Goal: Transaction & Acquisition: Purchase product/service

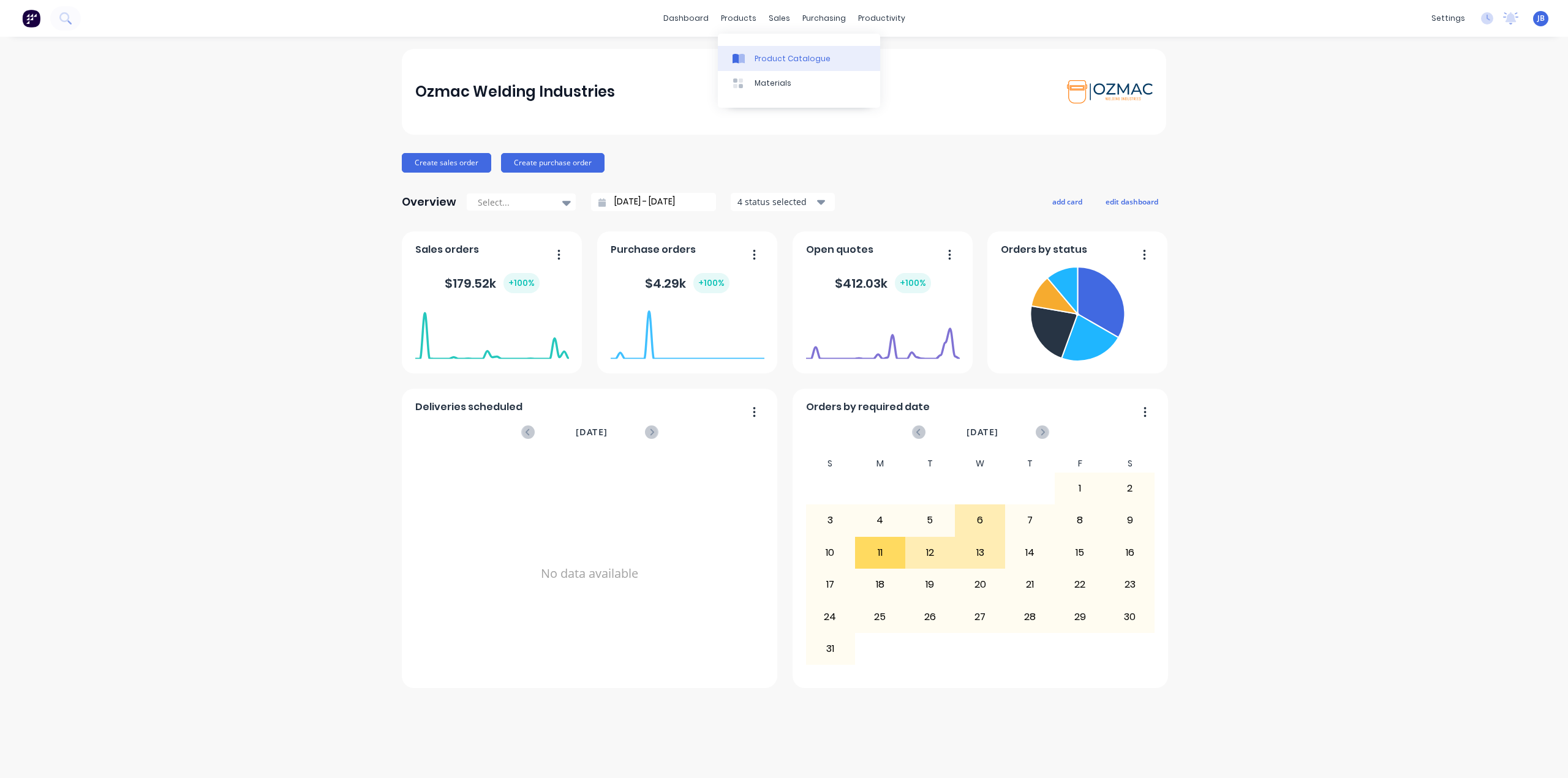
click at [765, 63] on div "Product Catalogue" at bounding box center [792, 58] width 76 height 11
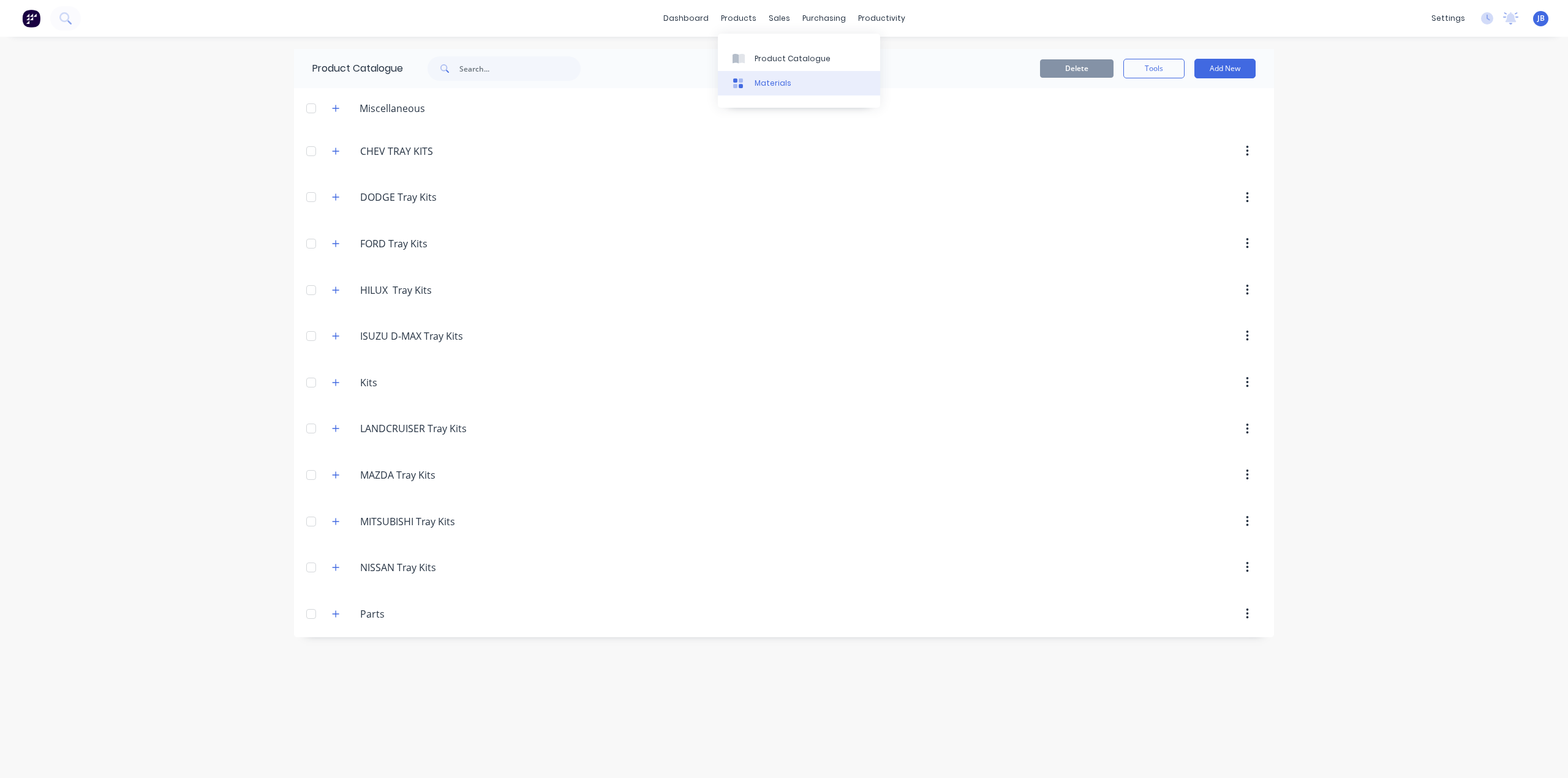
click at [753, 82] on link "Materials" at bounding box center [799, 82] width 162 height 24
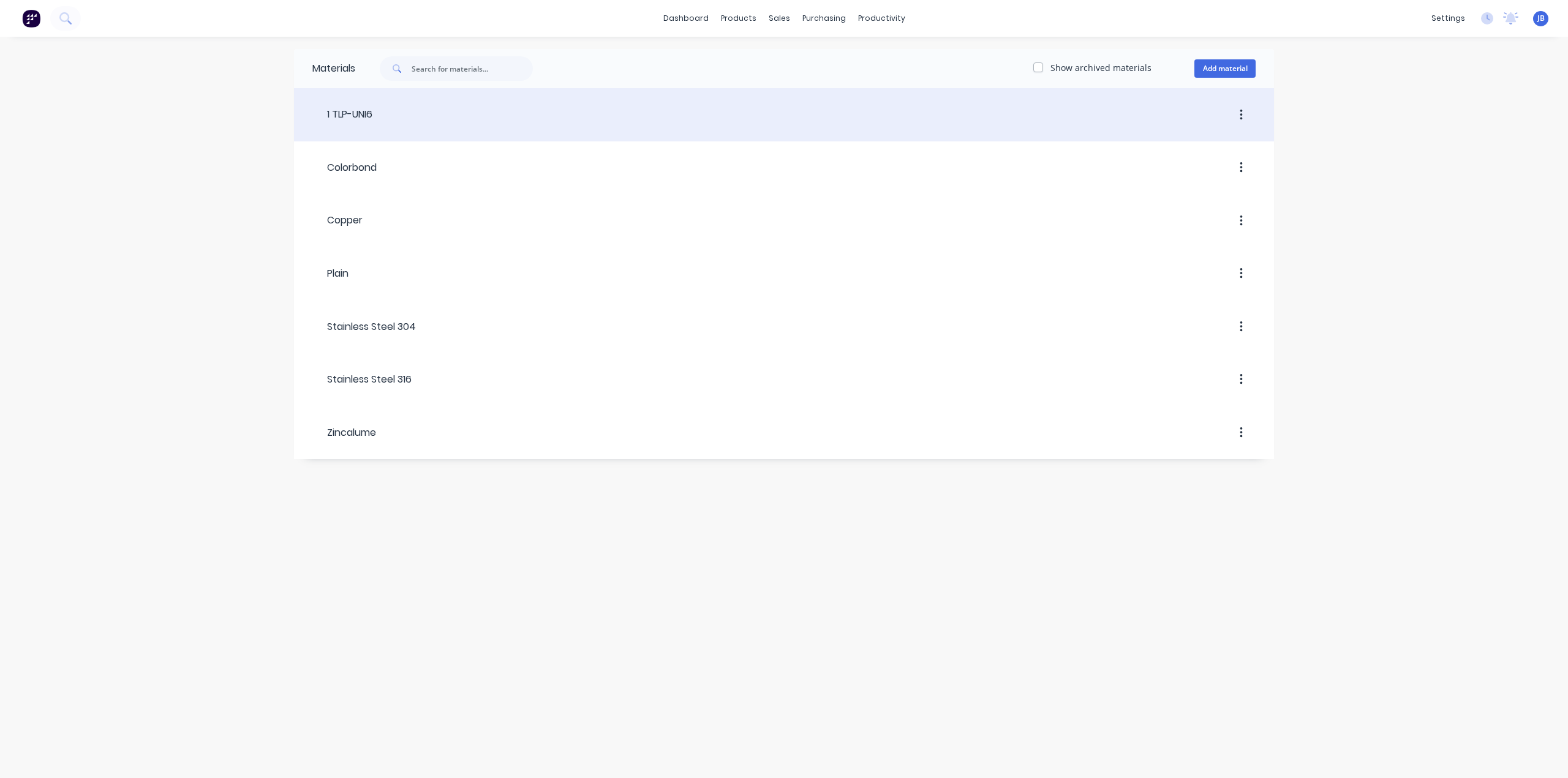
click at [778, 118] on button "button" at bounding box center [1241, 114] width 29 height 22
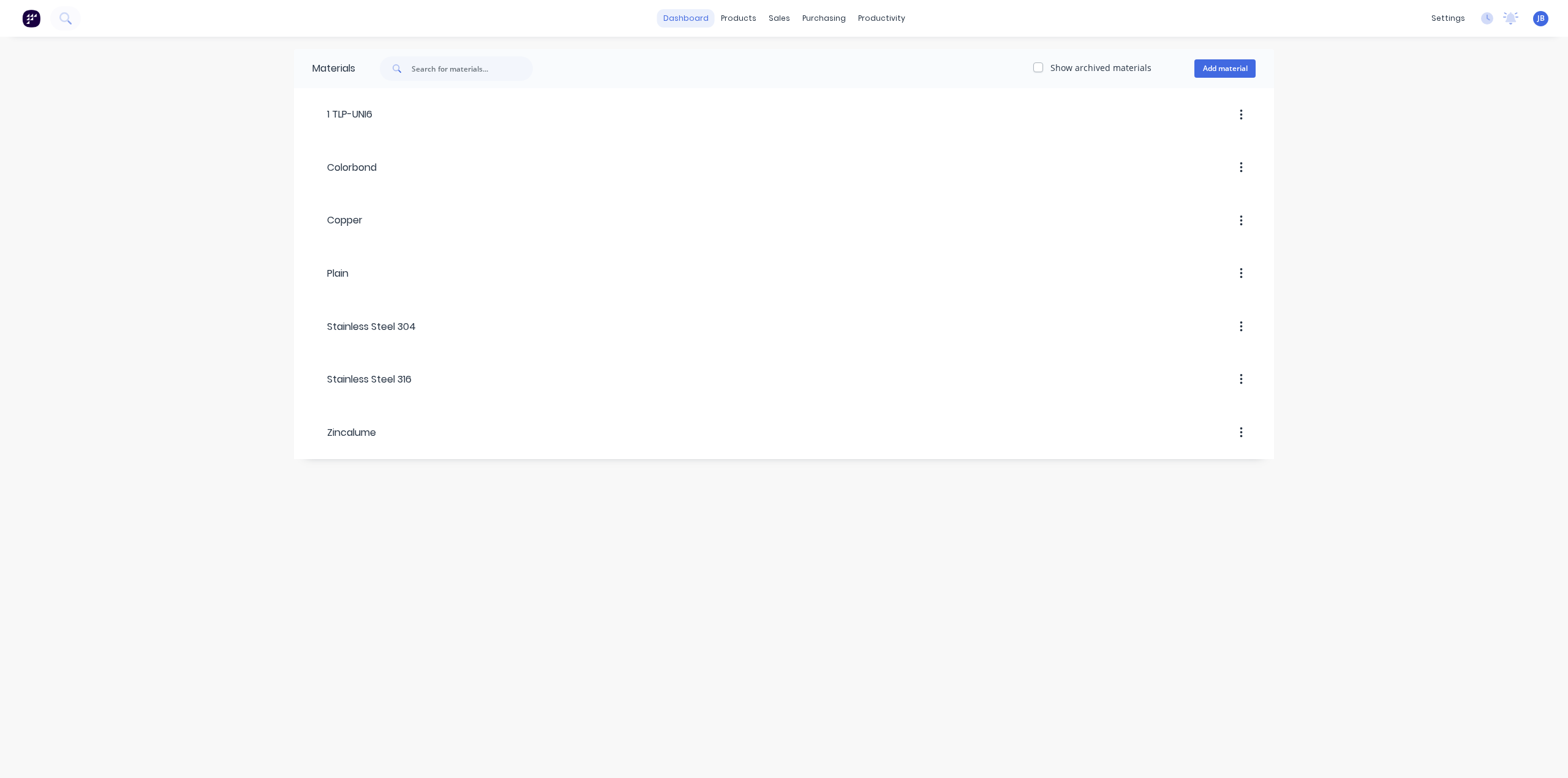
click at [703, 21] on link "dashboard" at bounding box center [685, 17] width 57 height 18
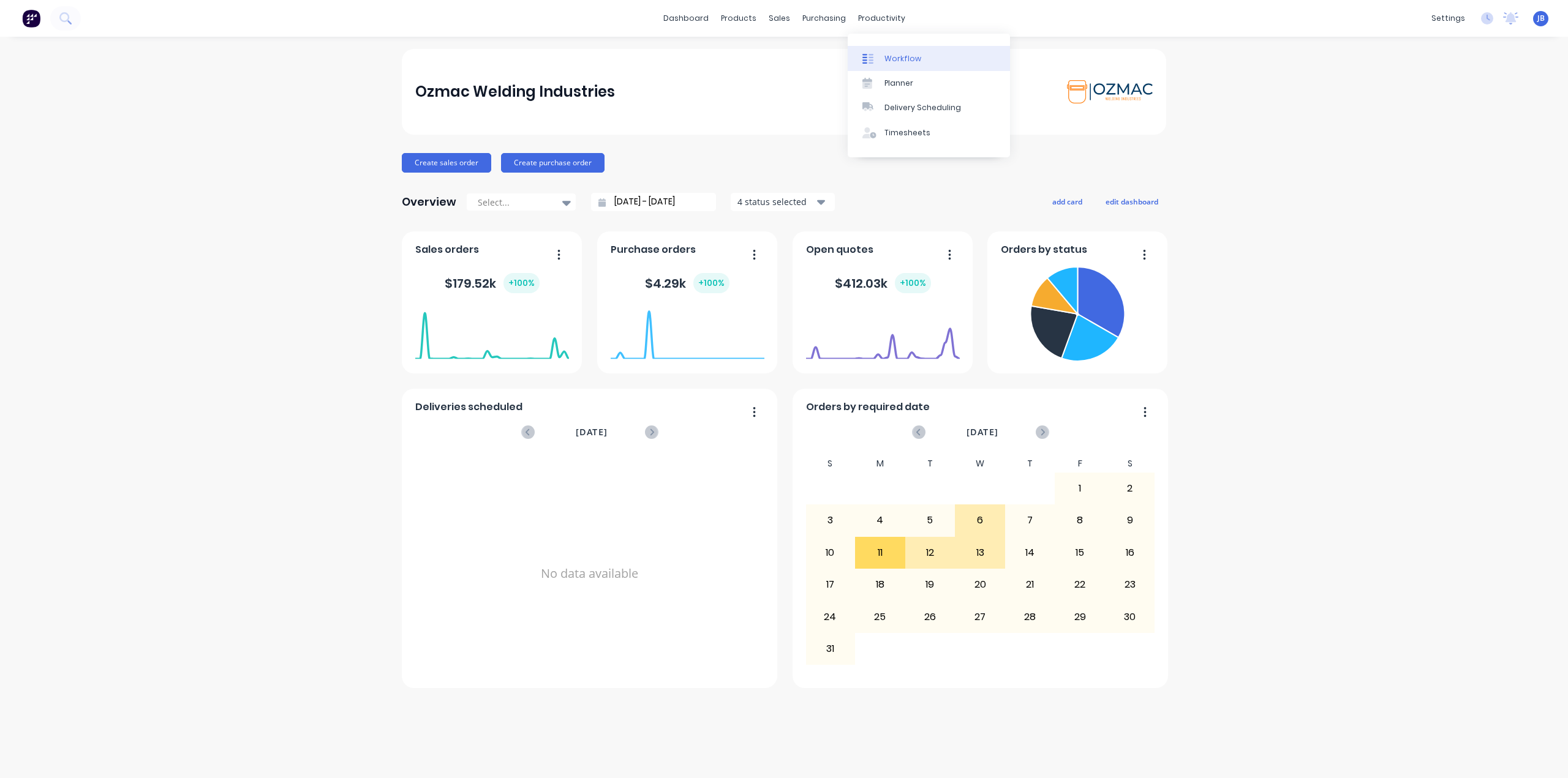
click at [778, 59] on div "Workflow" at bounding box center [902, 58] width 37 height 11
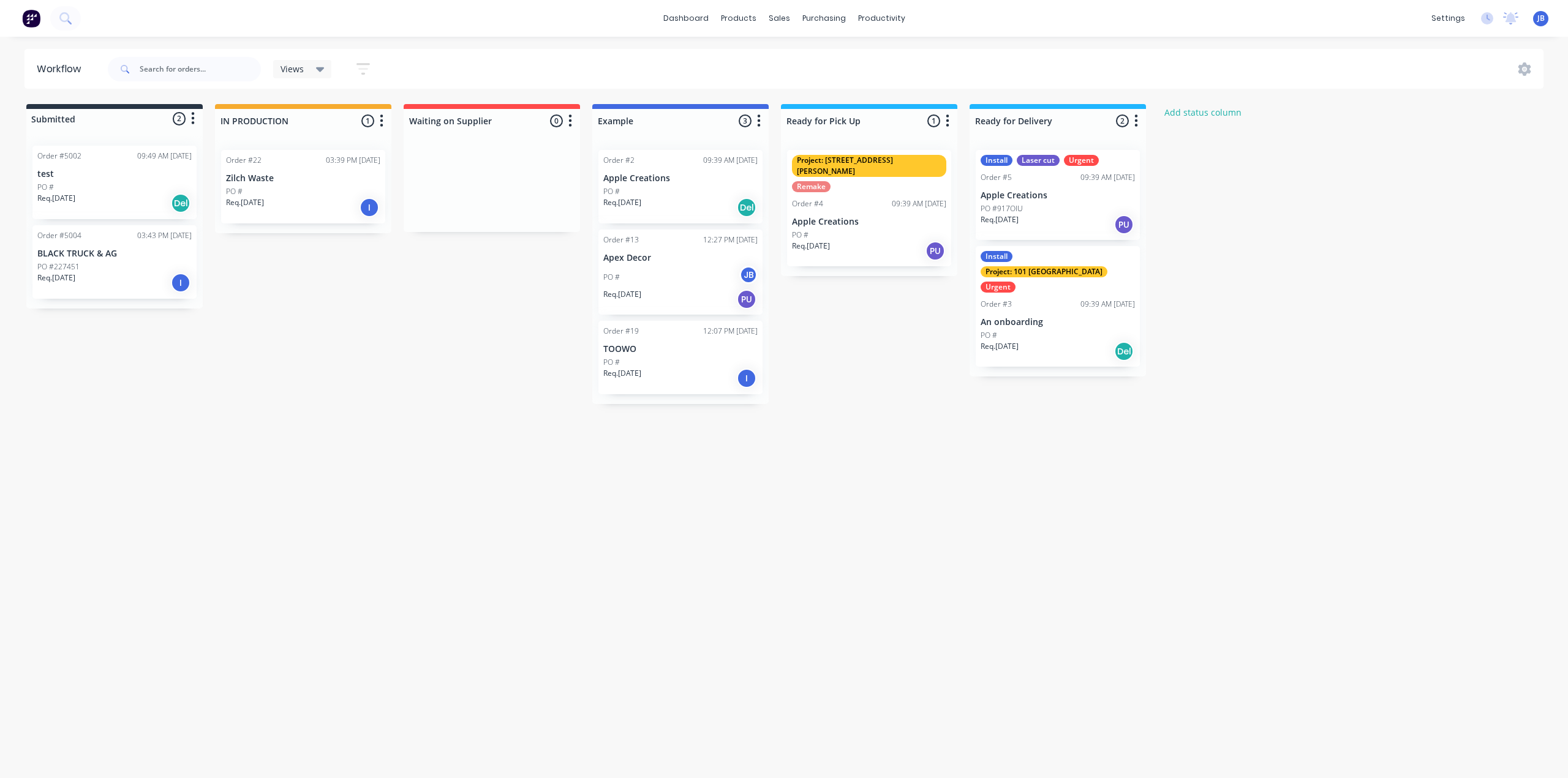
click at [282, 373] on div "Workflow Views Save new view None (Default) edit Show/Hide statuses Show line i…" at bounding box center [784, 401] width 1568 height 704
drag, startPoint x: 292, startPoint y: 203, endPoint x: 127, endPoint y: 282, distance: 182.9
click at [127, 282] on div "Submitted 2 Status colour #273444 hex #273444 Save Cancel Summaries Total order…" at bounding box center [746, 254] width 1510 height 300
drag, startPoint x: 107, startPoint y: 270, endPoint x: 288, endPoint y: 178, distance: 203.0
click at [288, 178] on div "Submitted 3 Status colour #273444 hex #273444 Save Cancel Summaries Total order…" at bounding box center [746, 254] width 1510 height 300
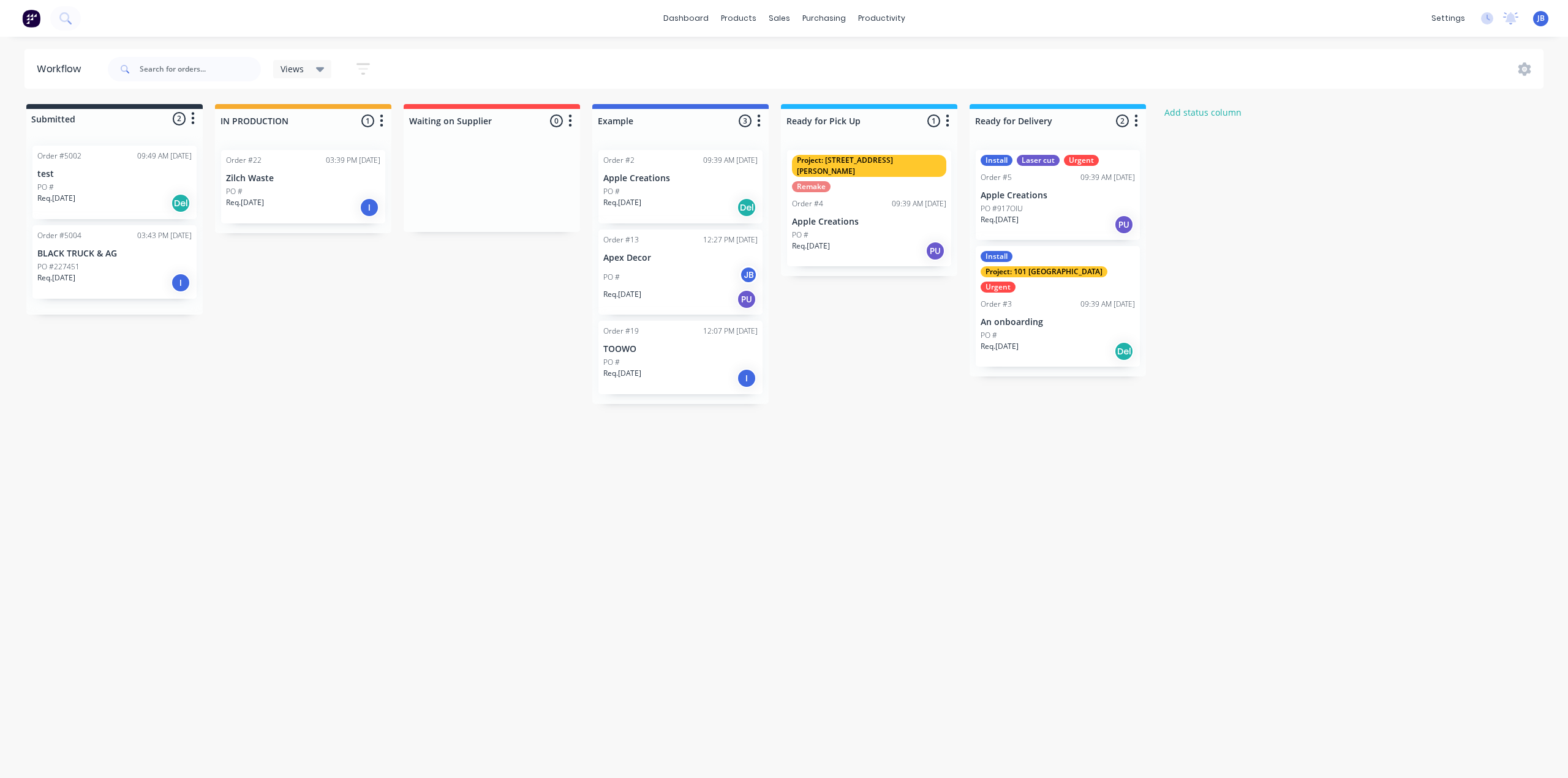
click at [298, 199] on div "Req. [DATE] I" at bounding box center [302, 206] width 154 height 20
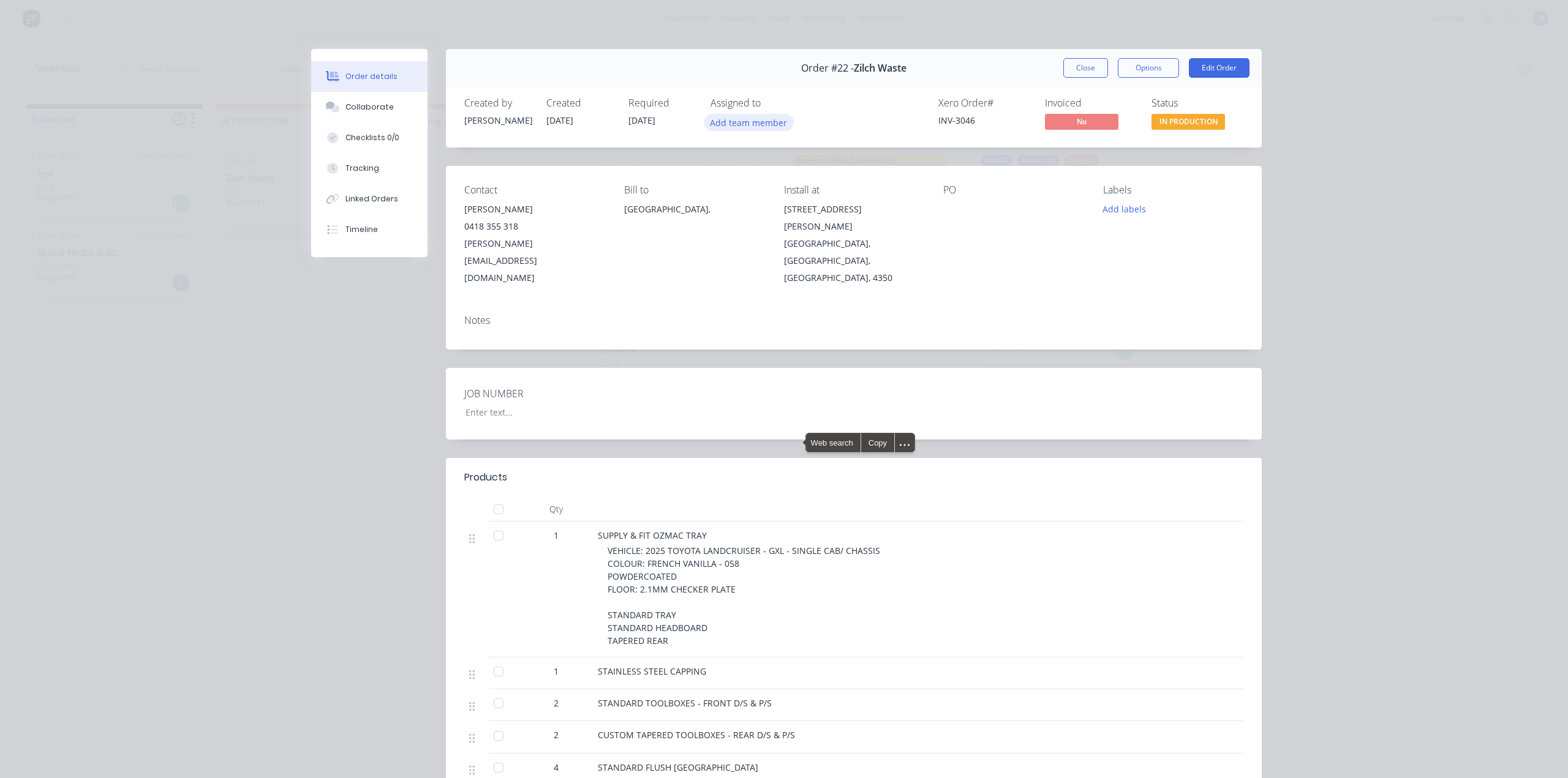
click at [755, 126] on button "Add team member" at bounding box center [748, 122] width 90 height 16
click at [778, 334] on div "Order details Collaborate Checklists 0/0 Tracking Linked Orders Timeline Order …" at bounding box center [784, 389] width 1568 height 778
click at [749, 120] on button "Add team member" at bounding box center [748, 122] width 90 height 16
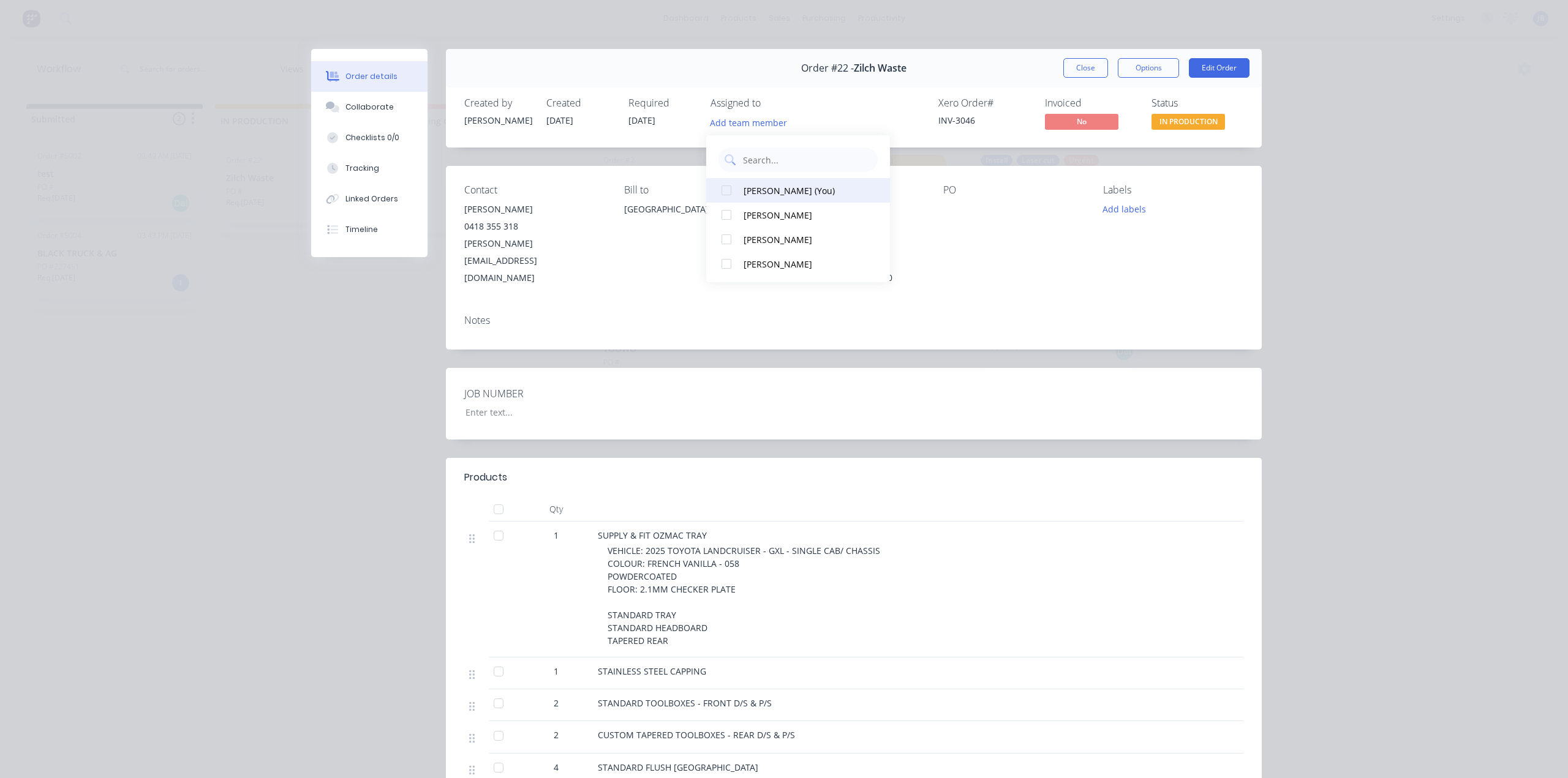
click at [757, 192] on div "[PERSON_NAME] (You)" at bounding box center [804, 190] width 122 height 13
click at [778, 248] on div "Labels Add labels" at bounding box center [1173, 235] width 141 height 103
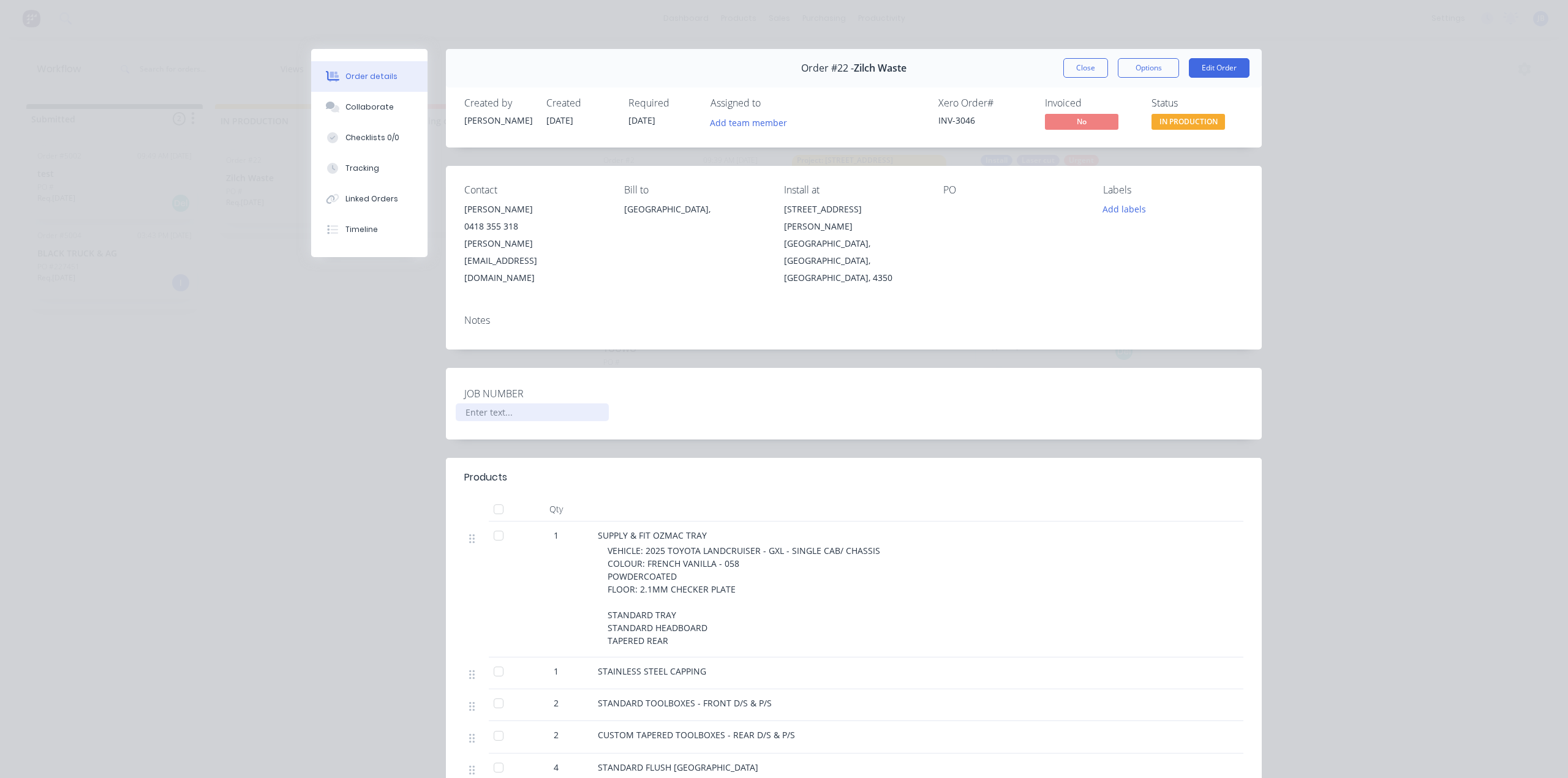
click at [500, 373] on div at bounding box center [532, 412] width 153 height 17
click at [428, 373] on div "Order #22 - Zilch Waste Close Options Edit Order Created by [PERSON_NAME] Creat…" at bounding box center [786, 575] width 951 height 1050
click at [778, 308] on div "Order details Collaborate Checklists 0/0 Tracking Linked Orders Timeline Order …" at bounding box center [784, 389] width 1568 height 778
click at [778, 373] on div "Order details Collaborate Checklists 0/0 Tracking Linked Orders Timeline Order …" at bounding box center [784, 389] width 1568 height 778
click at [543, 37] on div "Order details Collaborate Checklists 0/0 Tracking Linked Orders Timeline Order …" at bounding box center [784, 389] width 1568 height 778
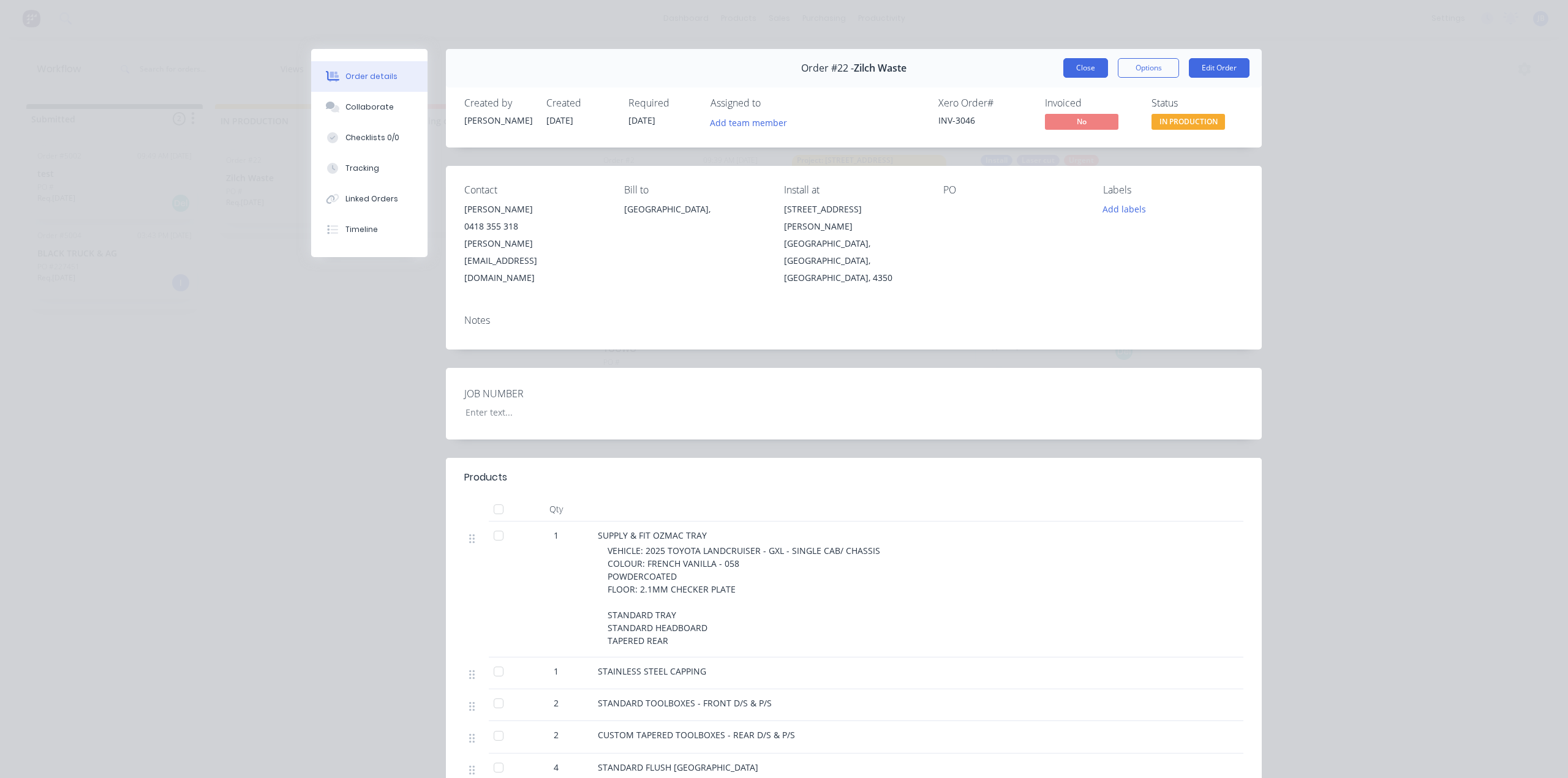
click at [778, 65] on button "Close" at bounding box center [1085, 68] width 45 height 19
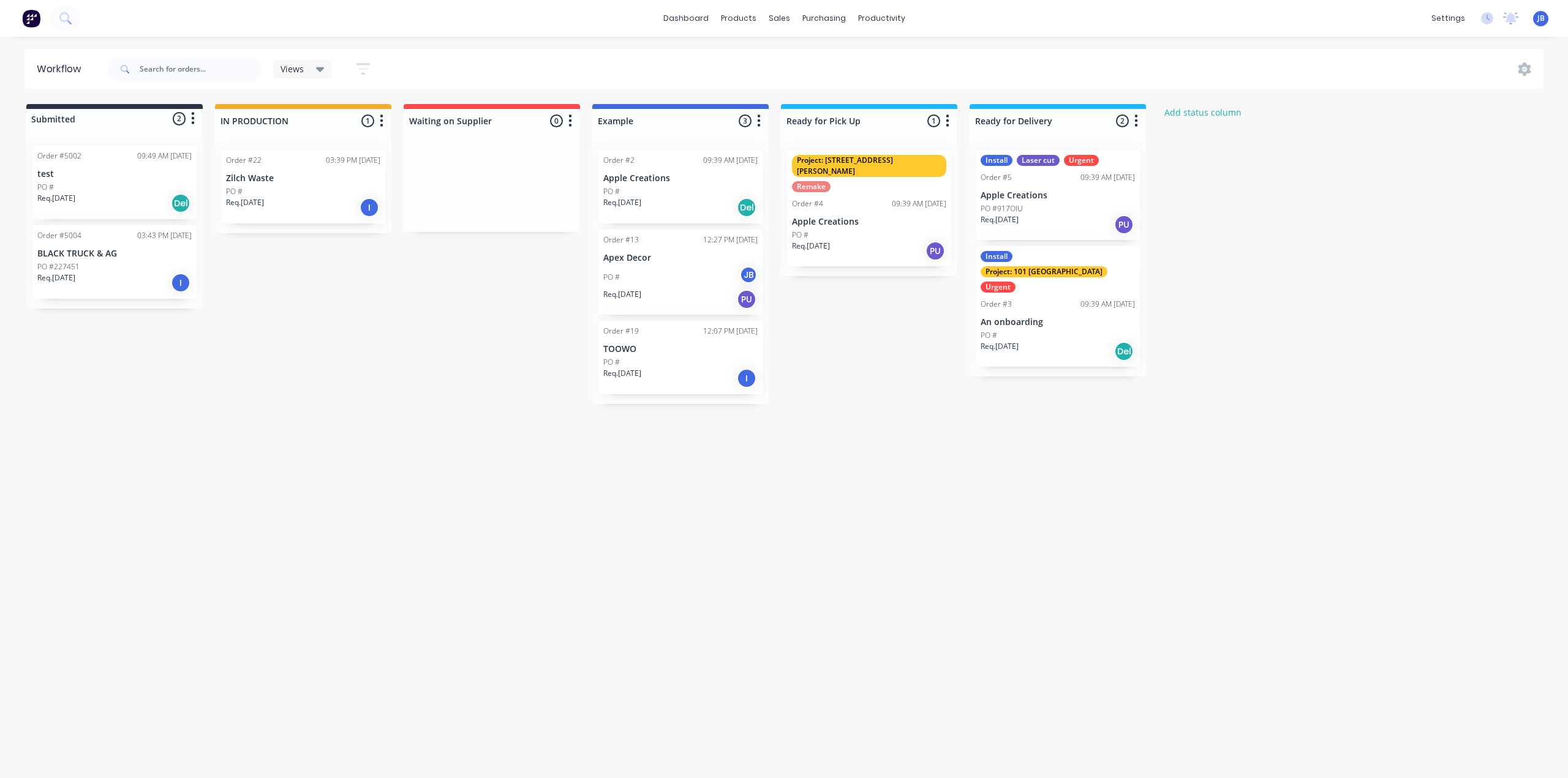
click at [355, 208] on div "Req. [DATE] I" at bounding box center [302, 206] width 154 height 20
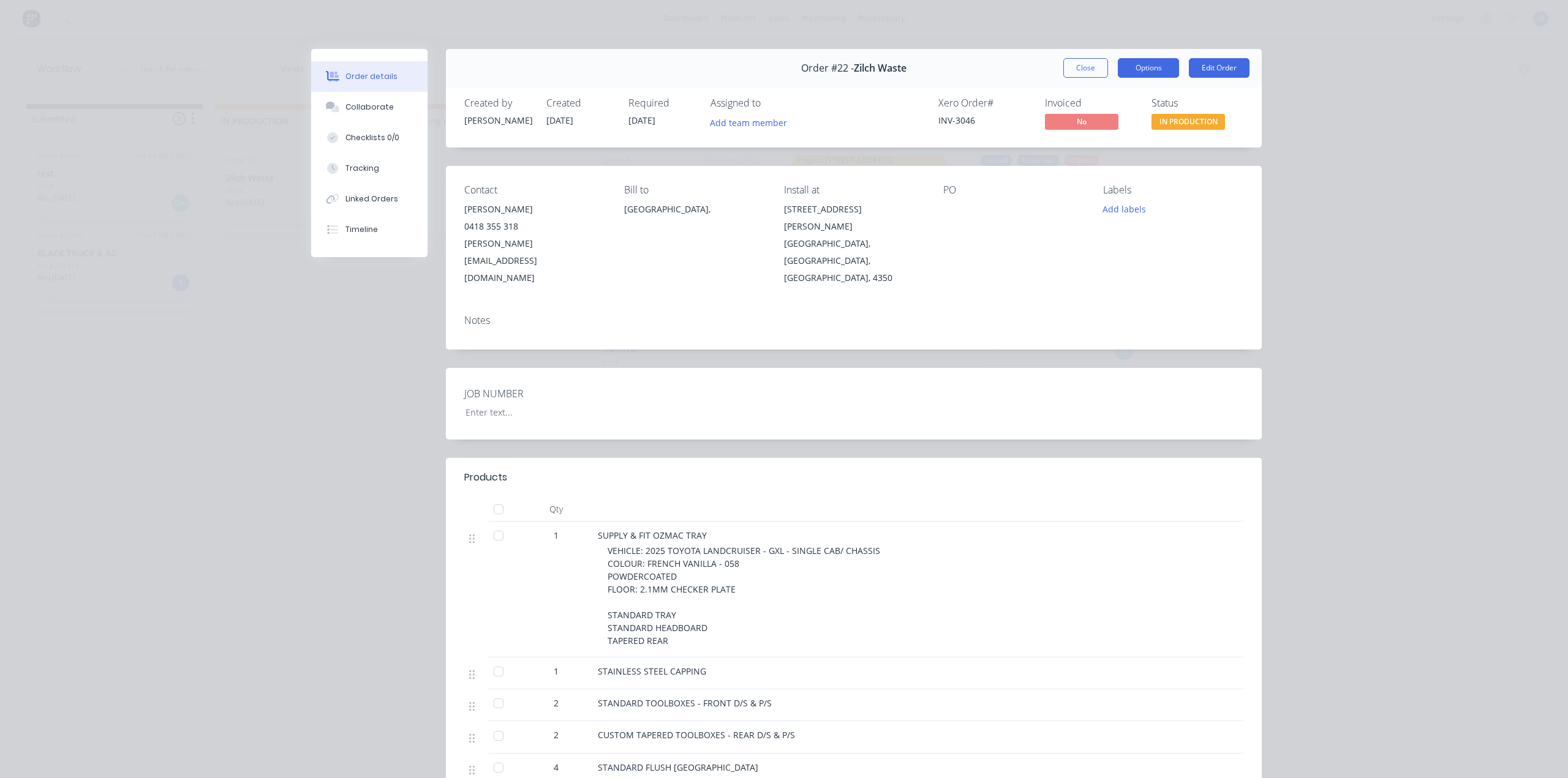
click at [778, 69] on button "Options" at bounding box center [1147, 68] width 61 height 19
click at [778, 315] on div "Notes" at bounding box center [854, 321] width 779 height 12
click at [778, 58] on button "Close" at bounding box center [1085, 68] width 45 height 19
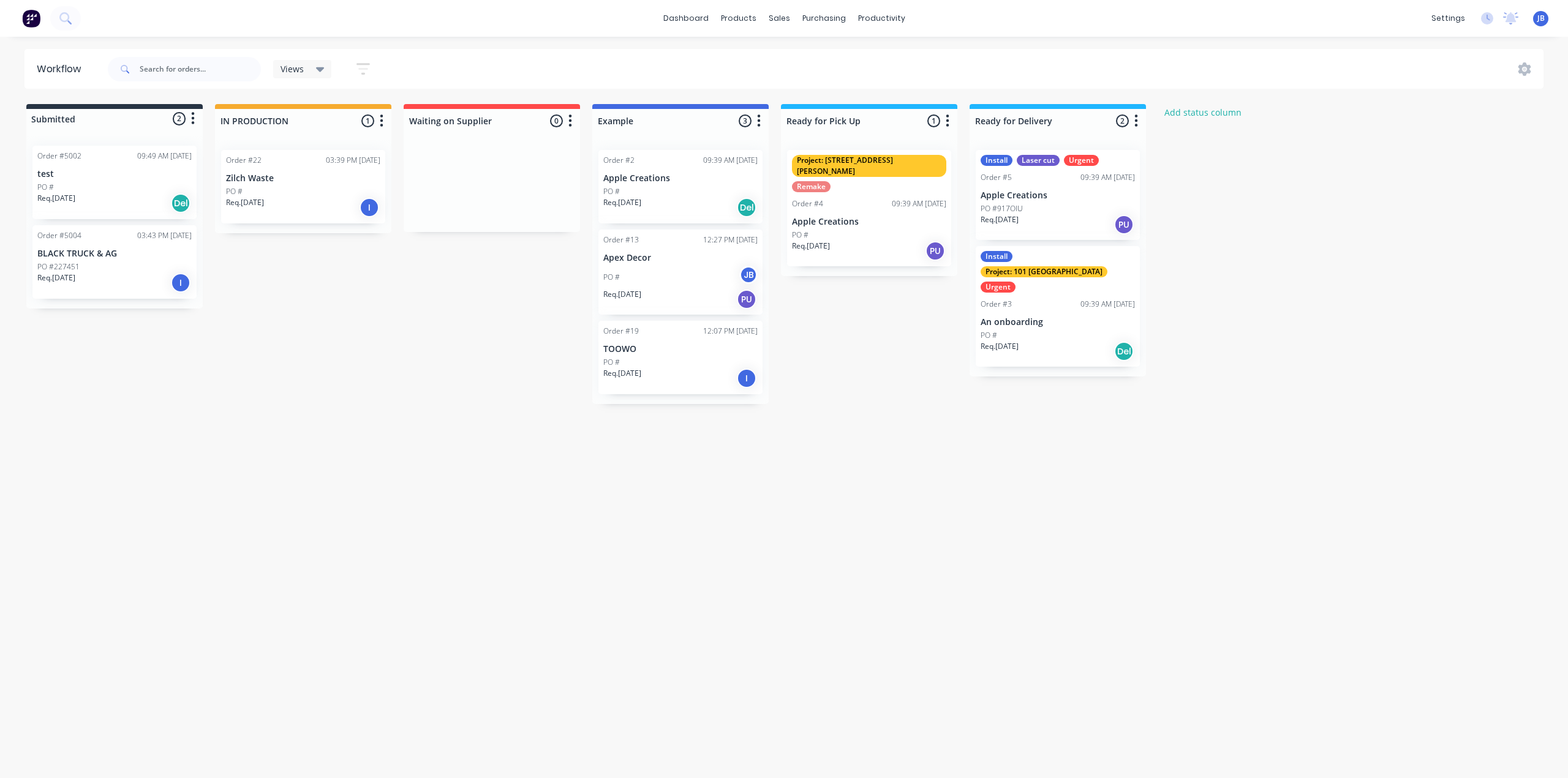
click at [778, 190] on div "Project: 12 [PERSON_NAME] St Remake Order #4 09:39 AM [DATE] Apple Creations PO…" at bounding box center [868, 208] width 164 height 116
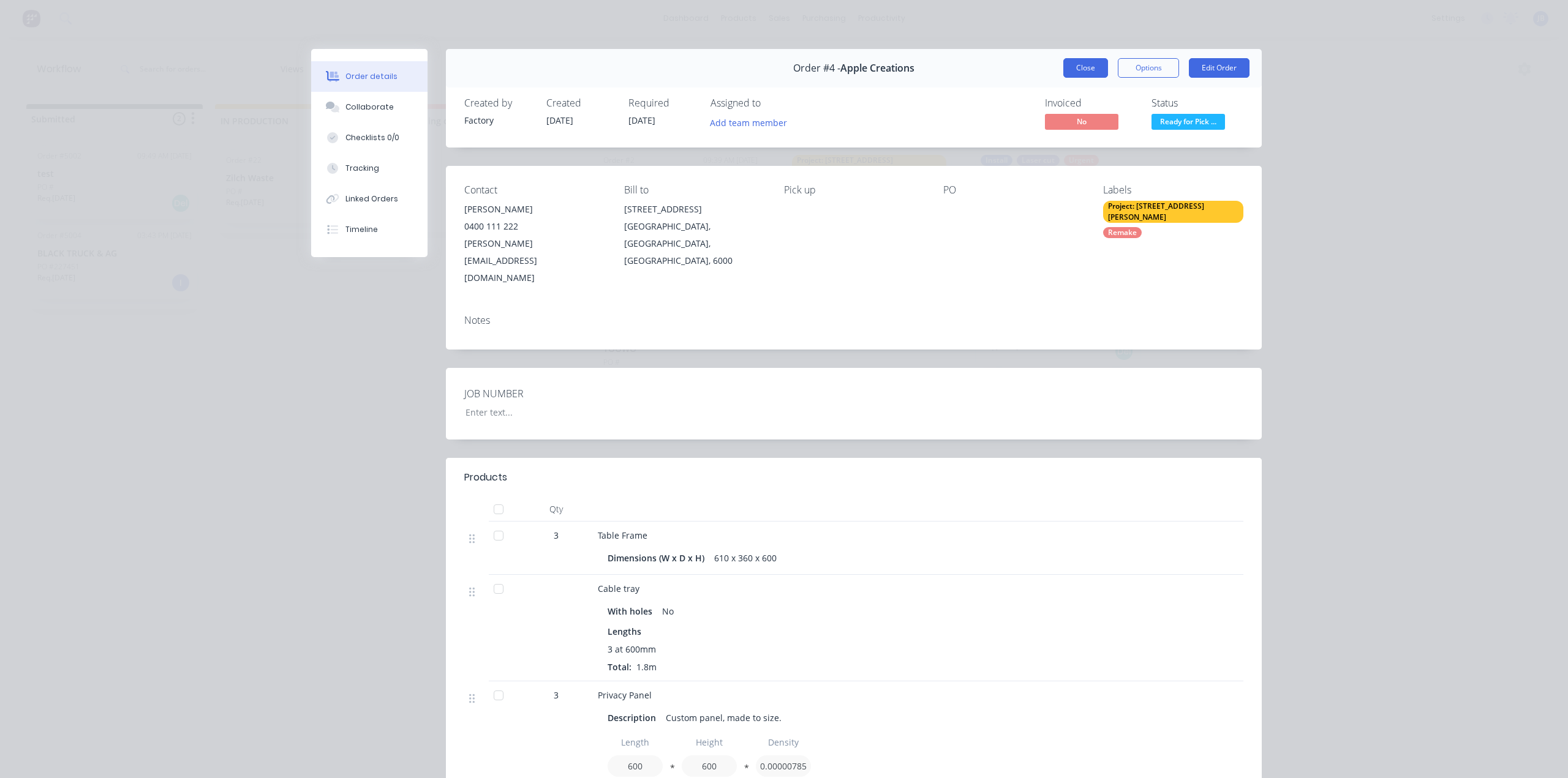
click at [778, 76] on button "Close" at bounding box center [1085, 68] width 45 height 19
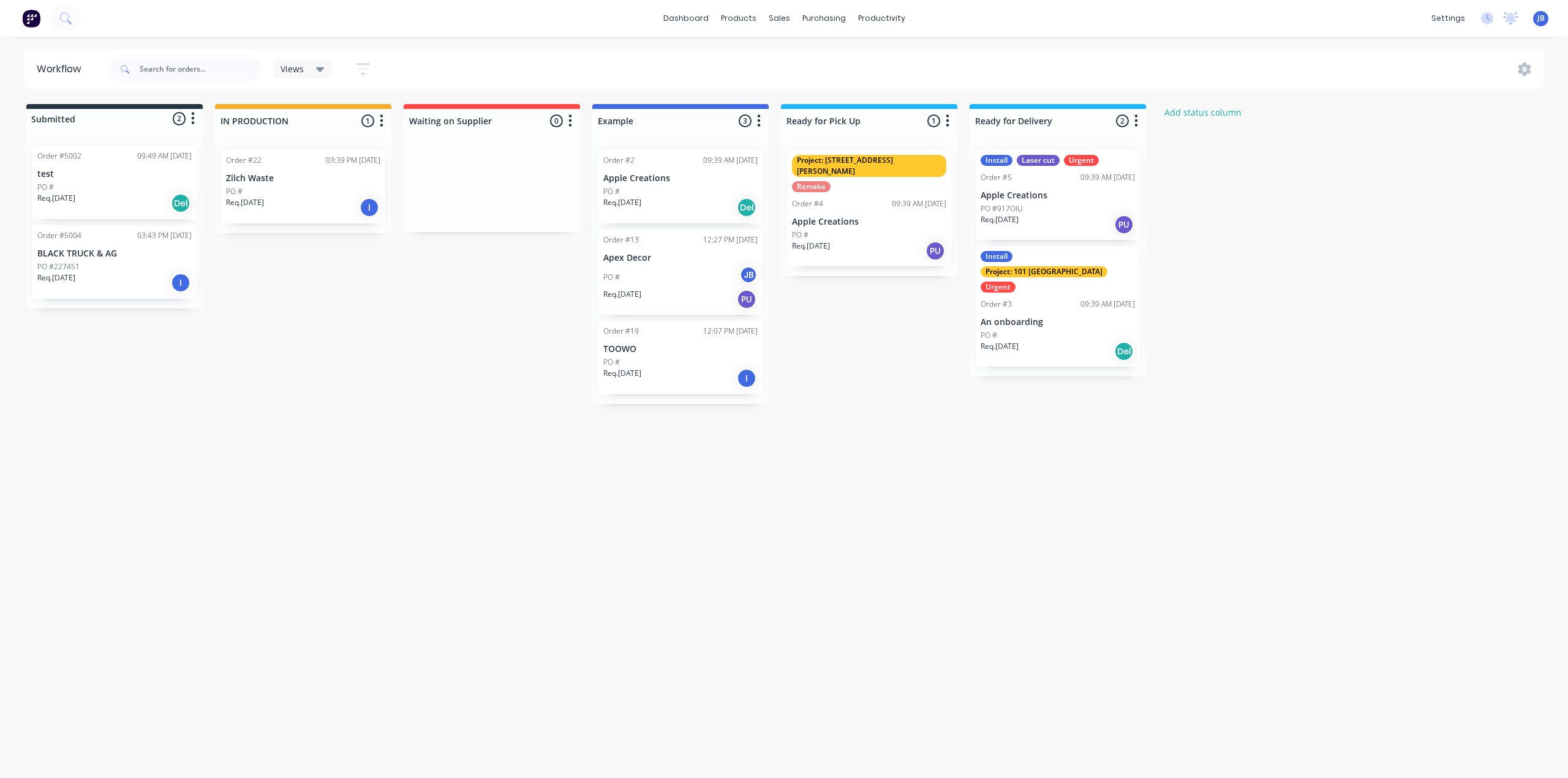
click at [683, 250] on div "Order #13 12:27 PM [DATE] Apex Decor PO # JB Req. [DATE] PU" at bounding box center [679, 272] width 164 height 85
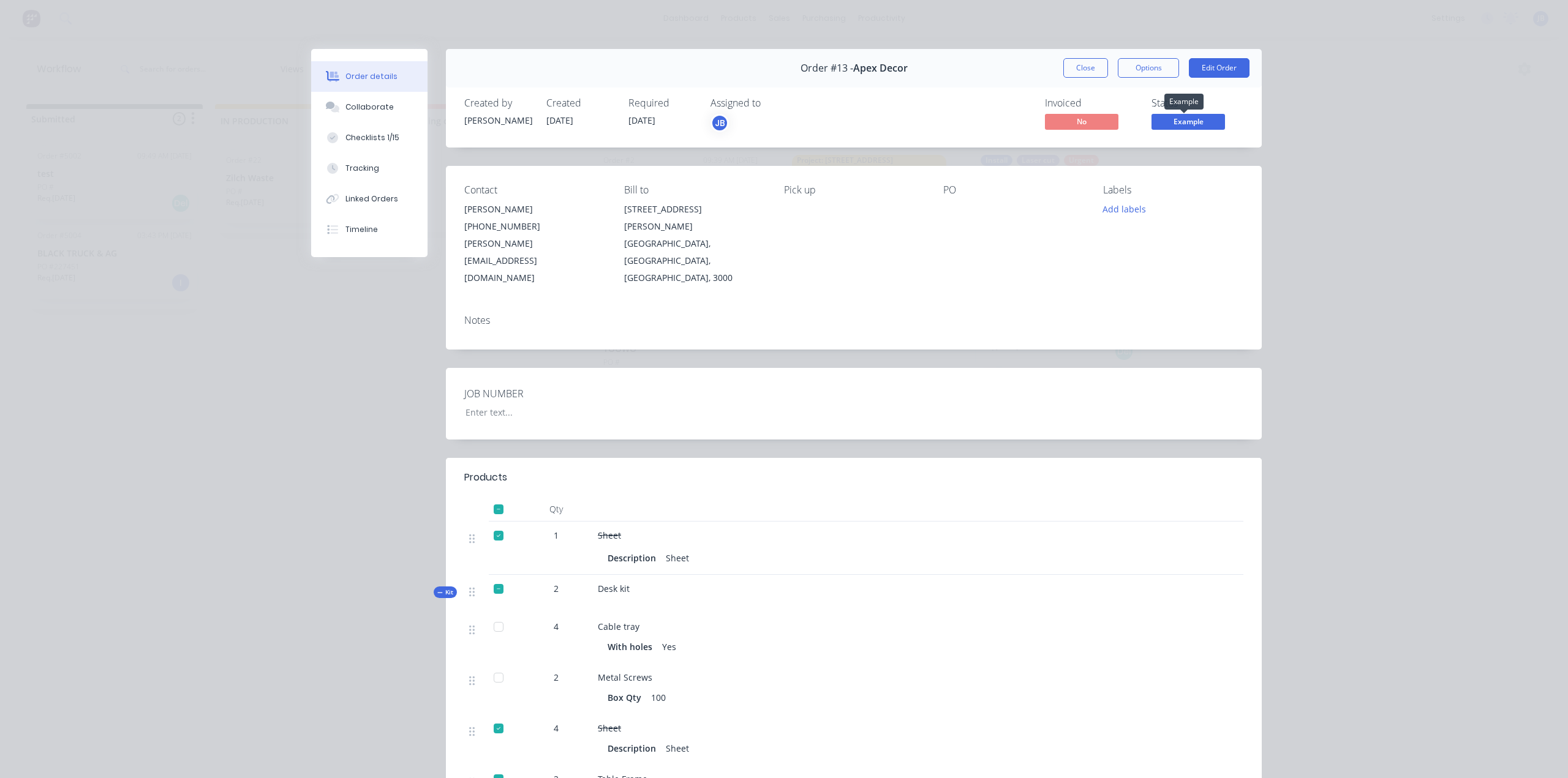
click at [778, 125] on span "Example" at bounding box center [1188, 122] width 74 height 16
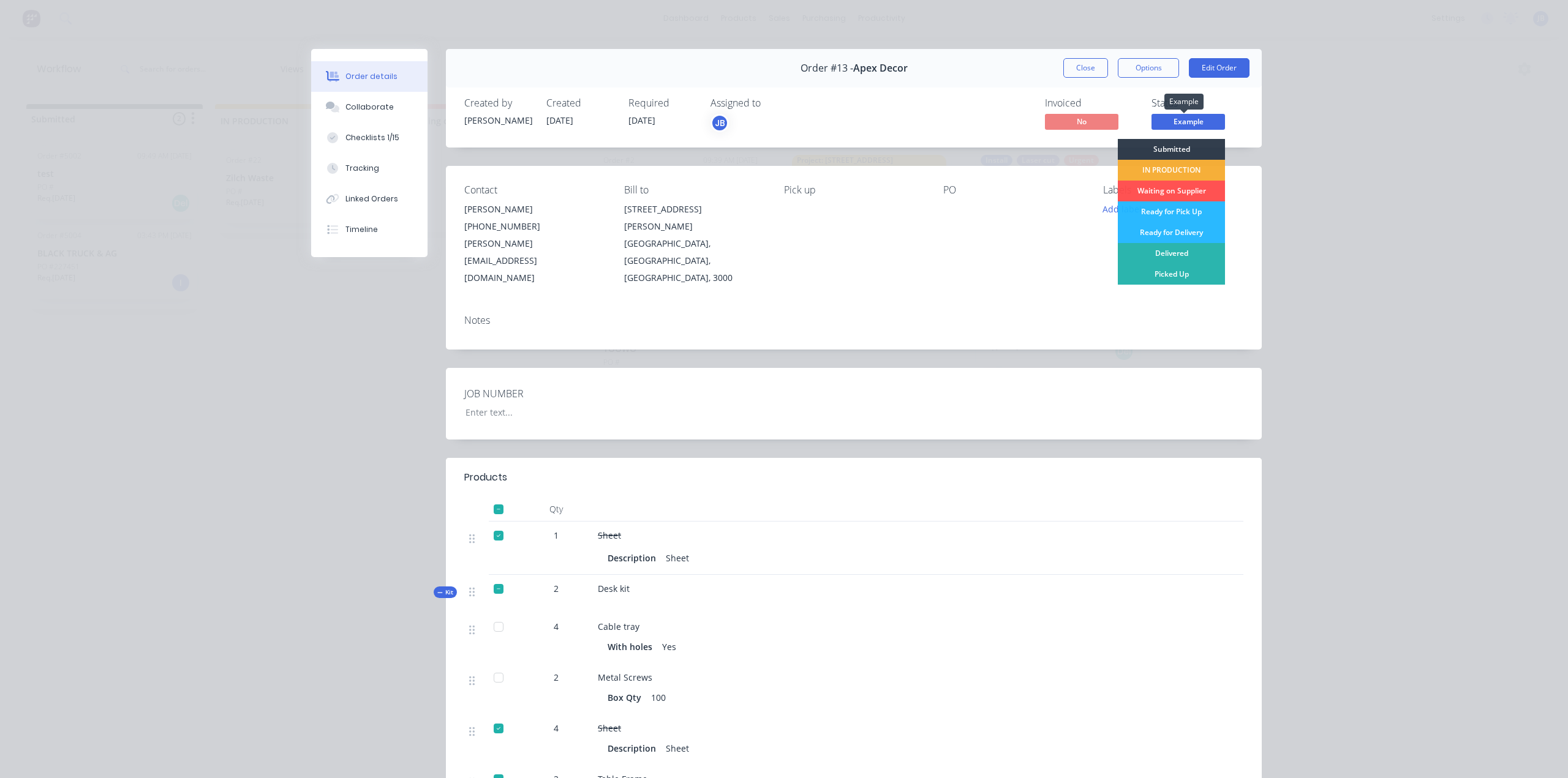
click at [778, 125] on span "Example" at bounding box center [1188, 122] width 74 height 16
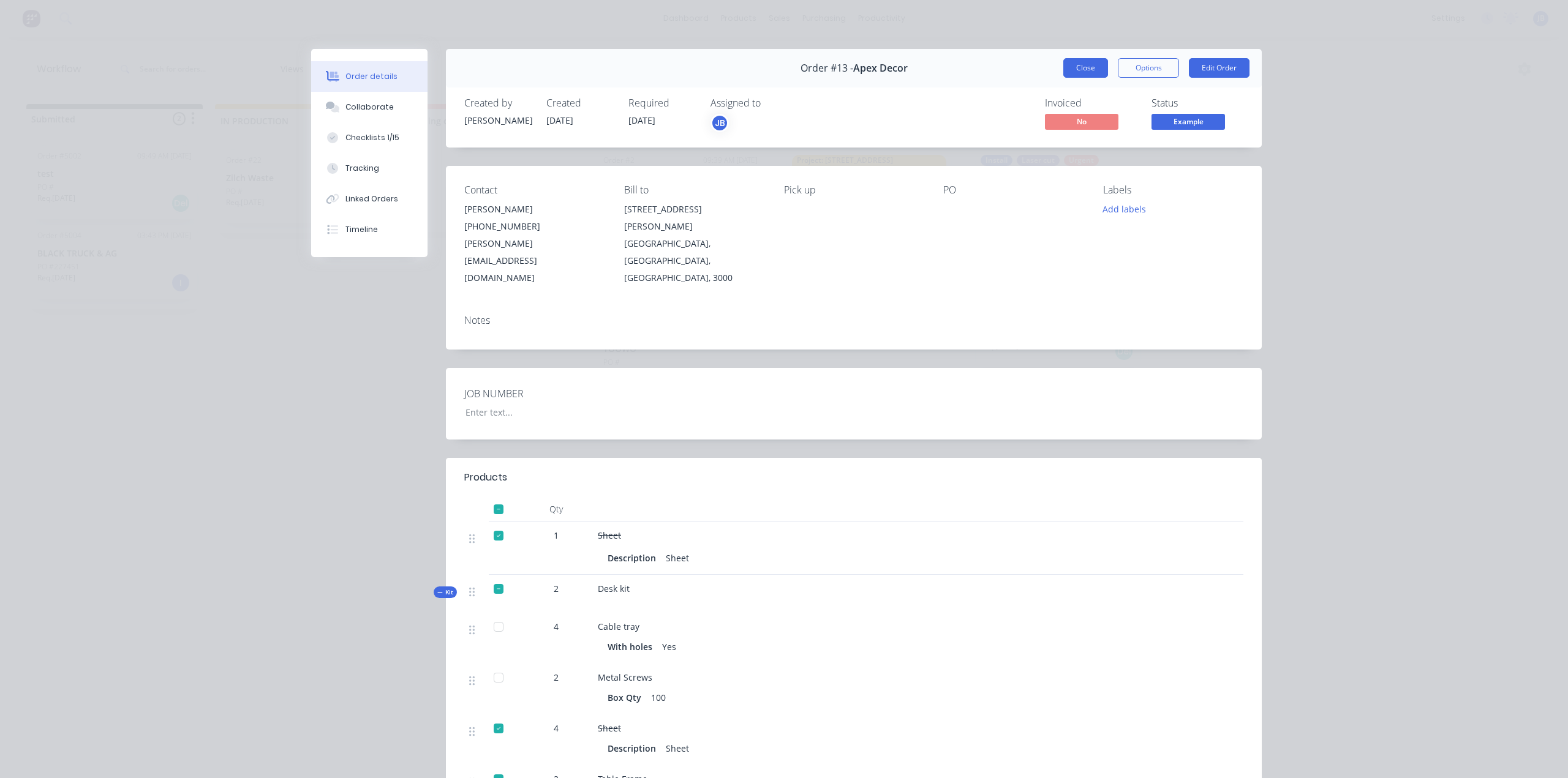
click at [778, 63] on button "Close" at bounding box center [1085, 68] width 45 height 19
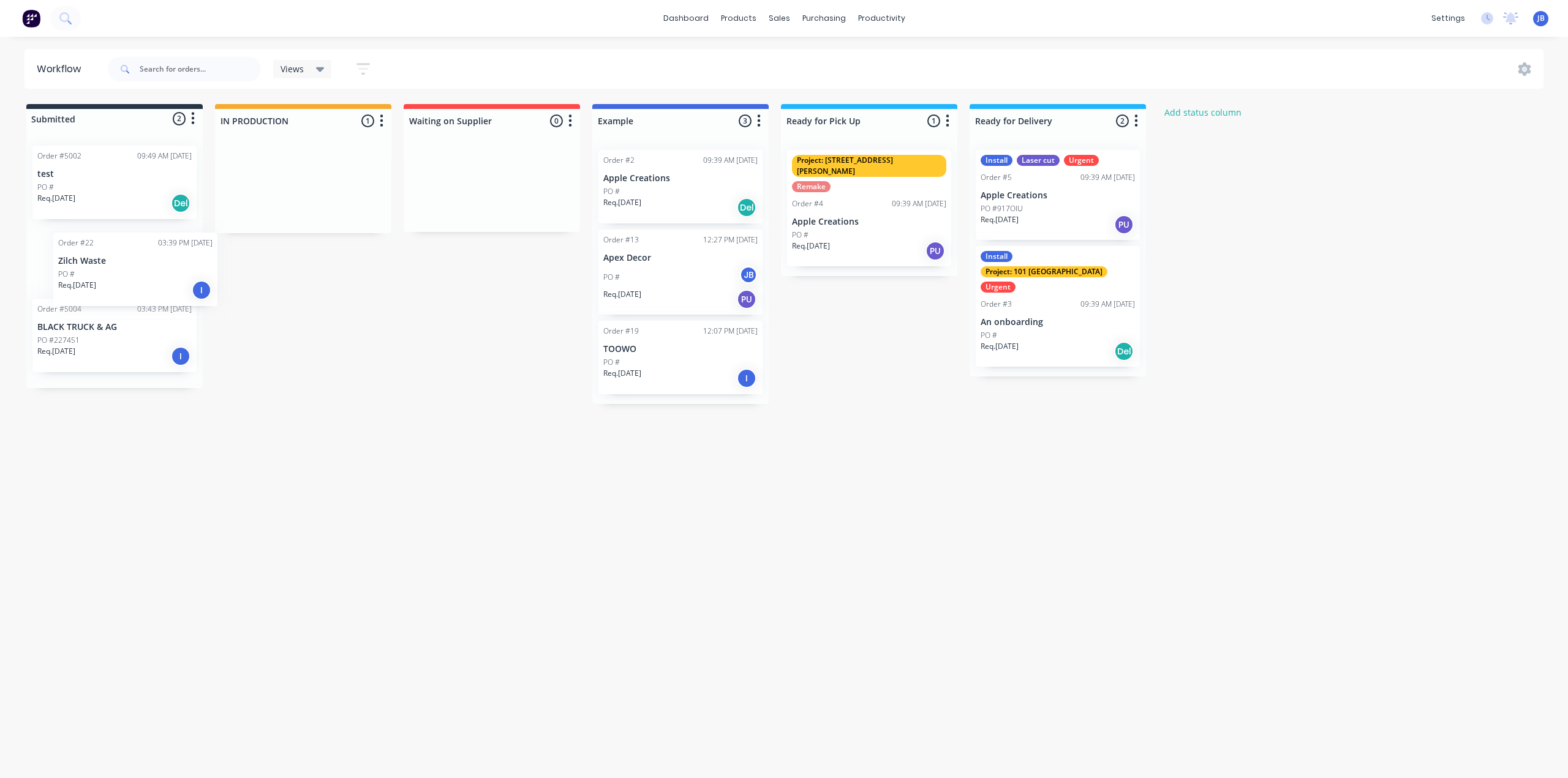
drag, startPoint x: 280, startPoint y: 187, endPoint x: 79, endPoint y: 265, distance: 215.6
click at [80, 265] on div "Submitted 2 Status colour #273444 hex #273444 Save Cancel Summaries Total order…" at bounding box center [746, 254] width 1510 height 300
click at [484, 304] on div "Submitted 3 Status colour #273444 hex #273444 Save Cancel Summaries Total order…" at bounding box center [746, 254] width 1510 height 300
click at [778, 57] on div "Purchase Orders" at bounding box center [862, 58] width 65 height 11
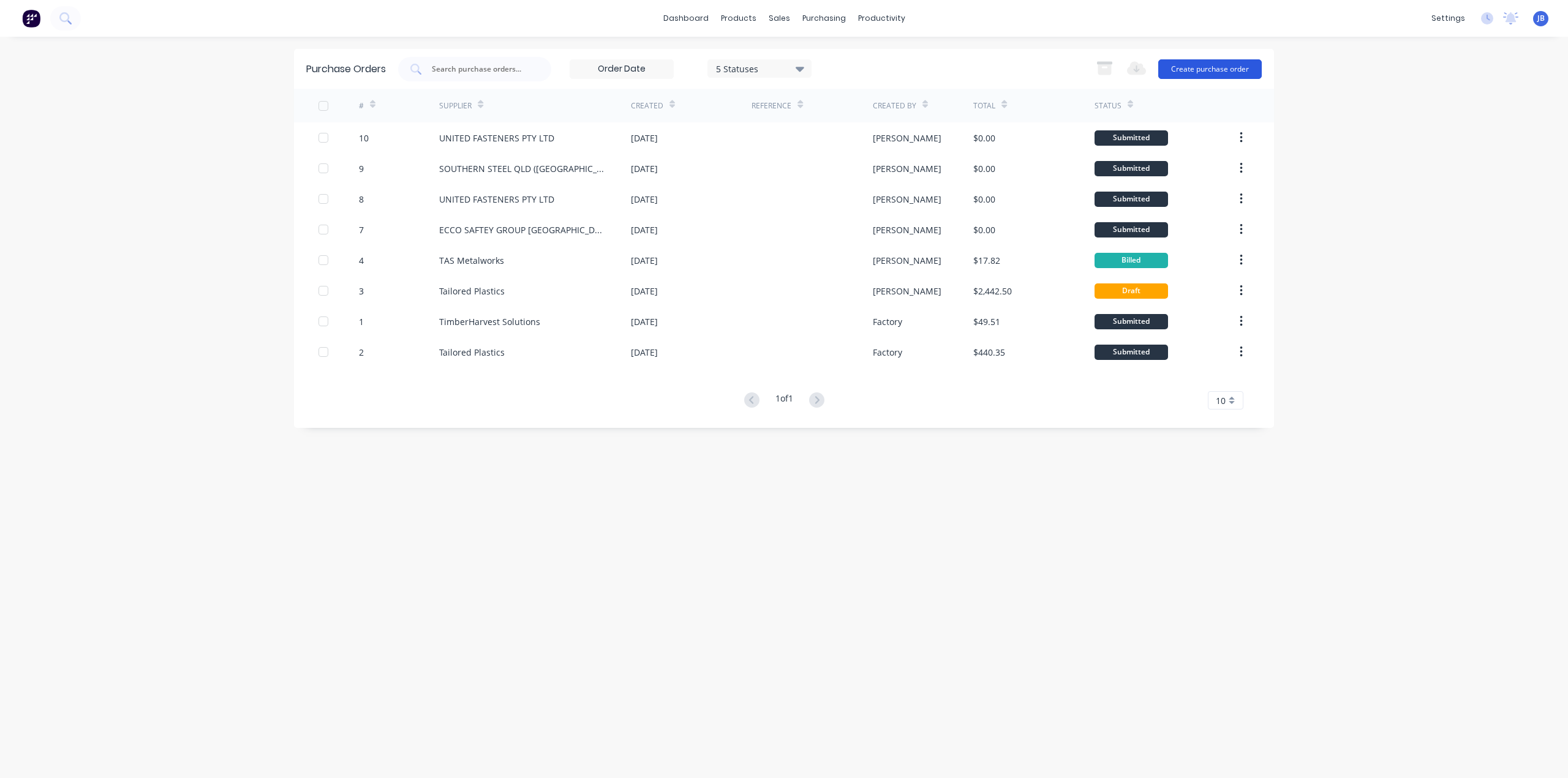
click at [778, 66] on button "Create purchase order" at bounding box center [1209, 69] width 104 height 19
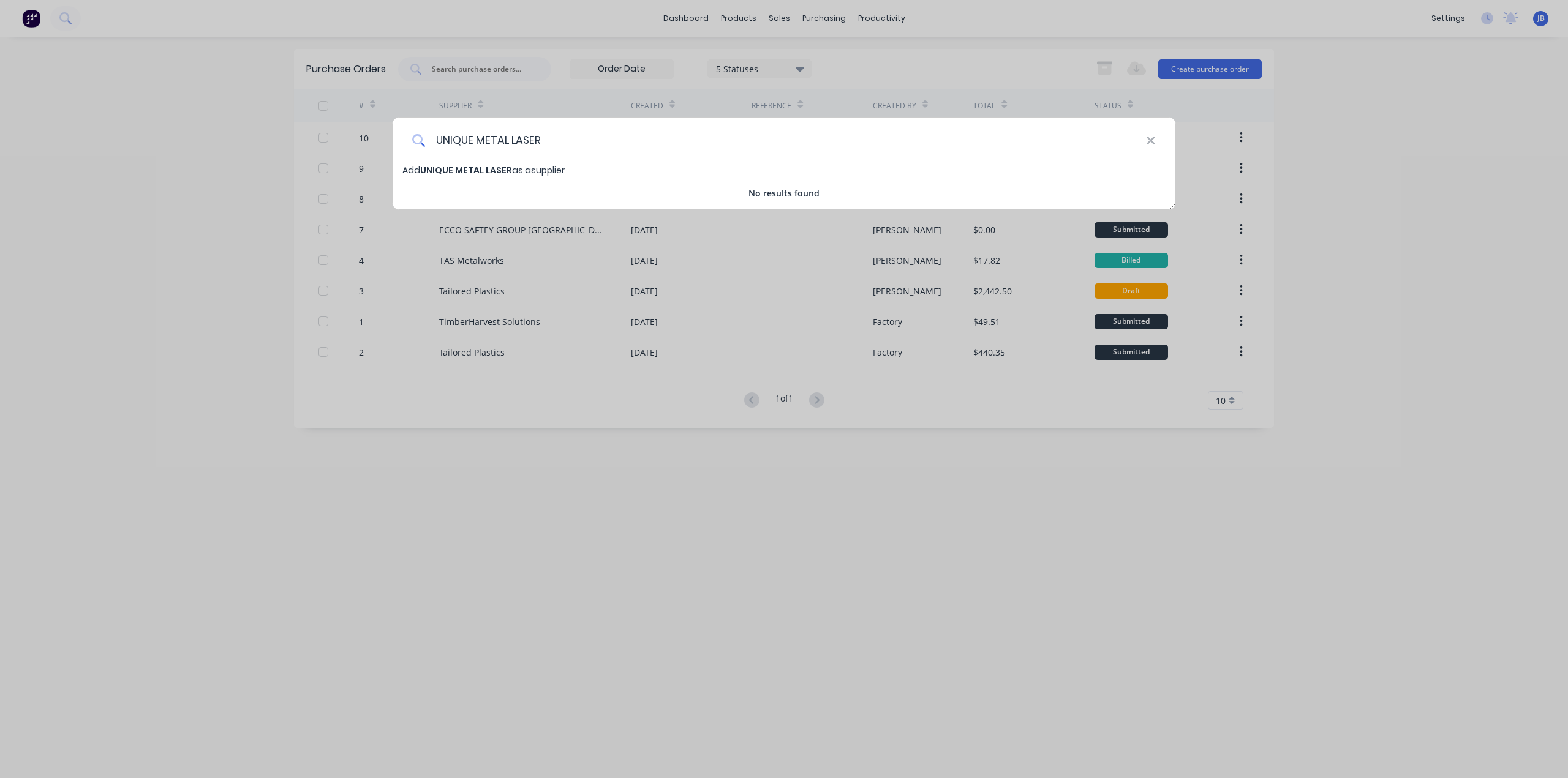
click at [508, 139] on input "UNIQUE METAL LASER" at bounding box center [785, 140] width 720 height 46
type input "UNIQUE METALS LASER"
click at [501, 172] on span "UNIQUE METALS LASER" at bounding box center [468, 170] width 97 height 13
select select "AU"
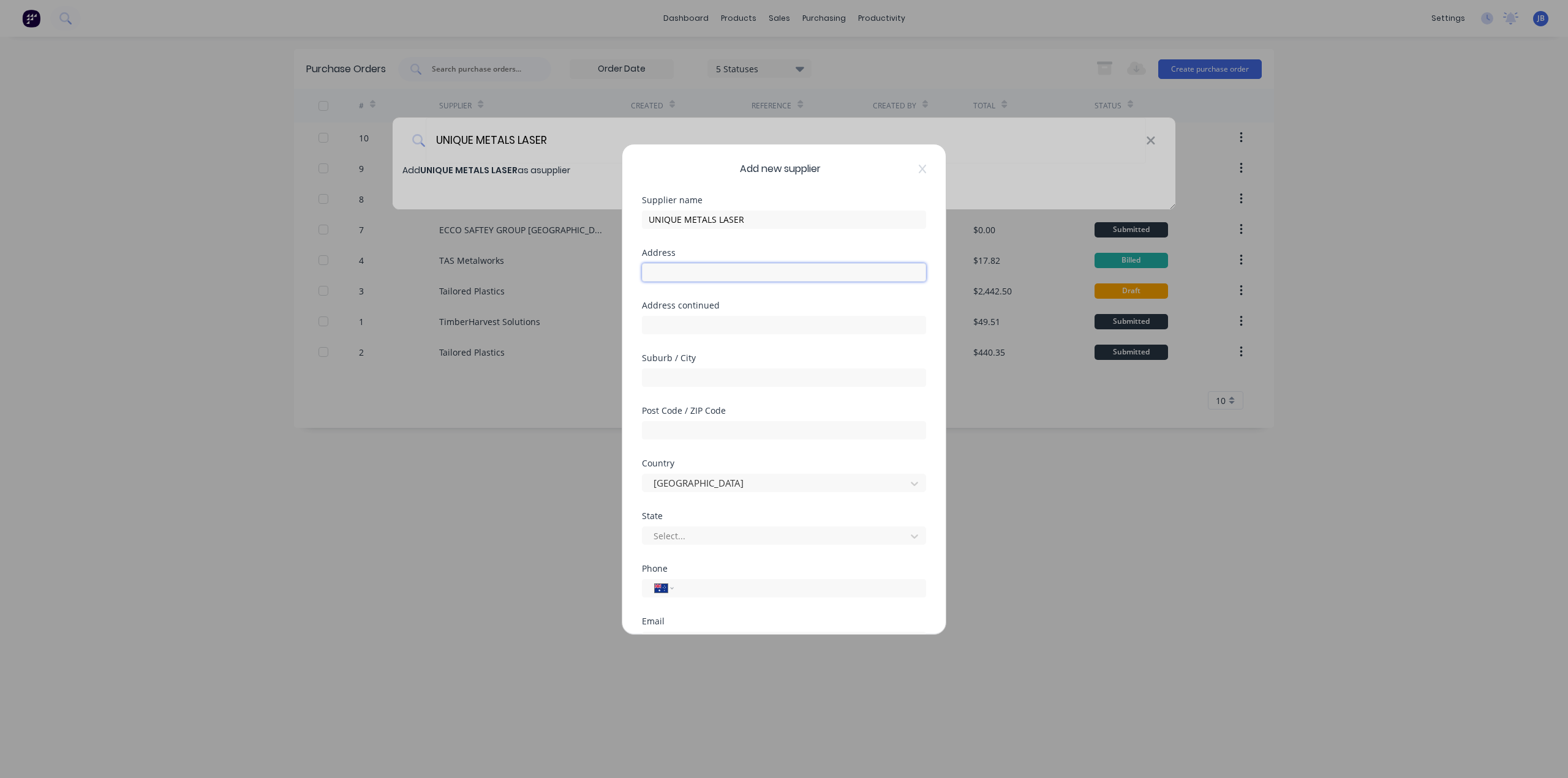
click at [691, 276] on input "text" at bounding box center [783, 272] width 284 height 18
click at [679, 270] on input "text" at bounding box center [783, 272] width 284 height 18
type input "4 [PERSON_NAME] CT"
click at [684, 373] on input "text" at bounding box center [783, 377] width 284 height 18
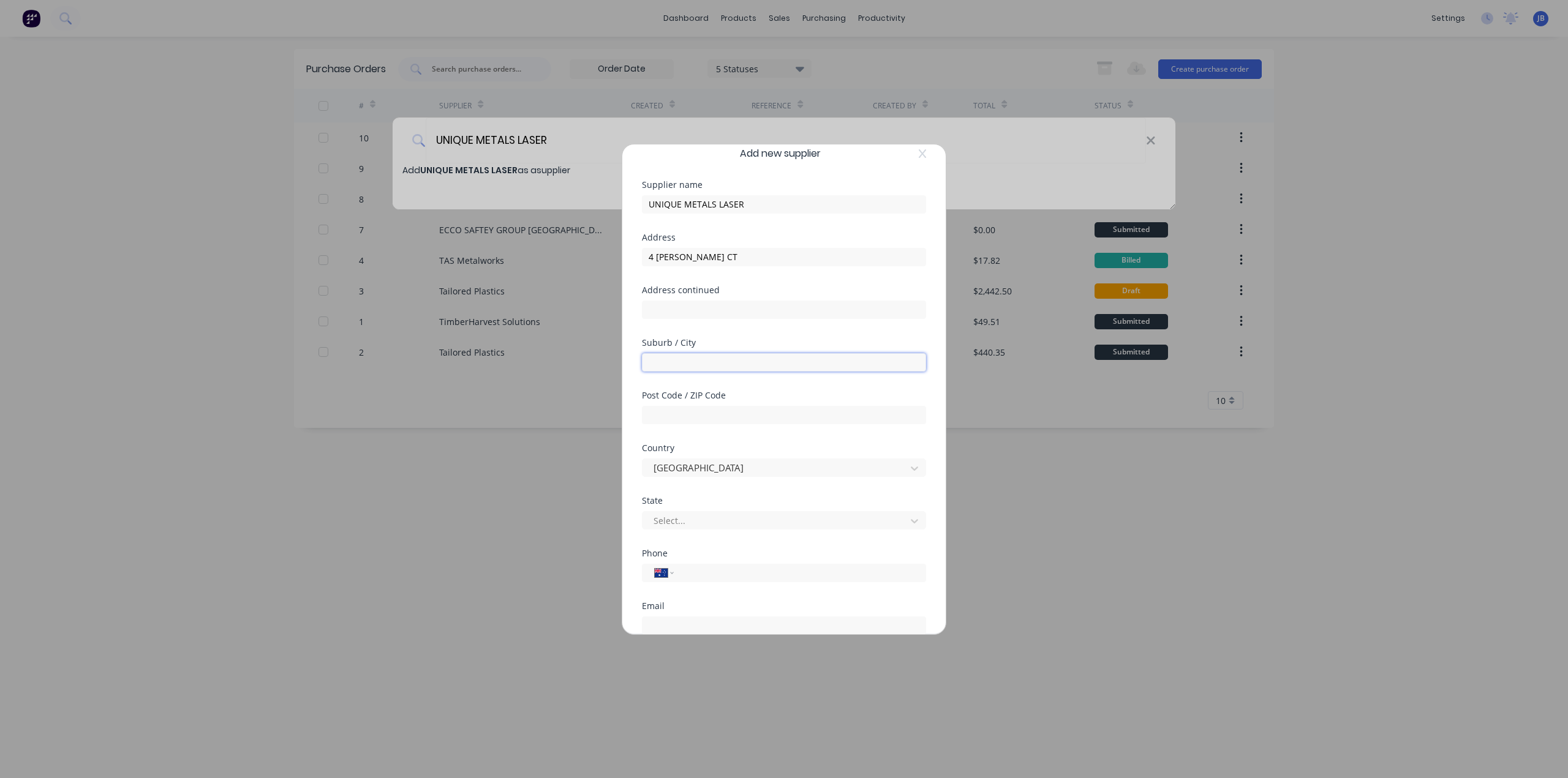
scroll to position [61, 0]
click at [672, 322] on input "text" at bounding box center [783, 316] width 284 height 18
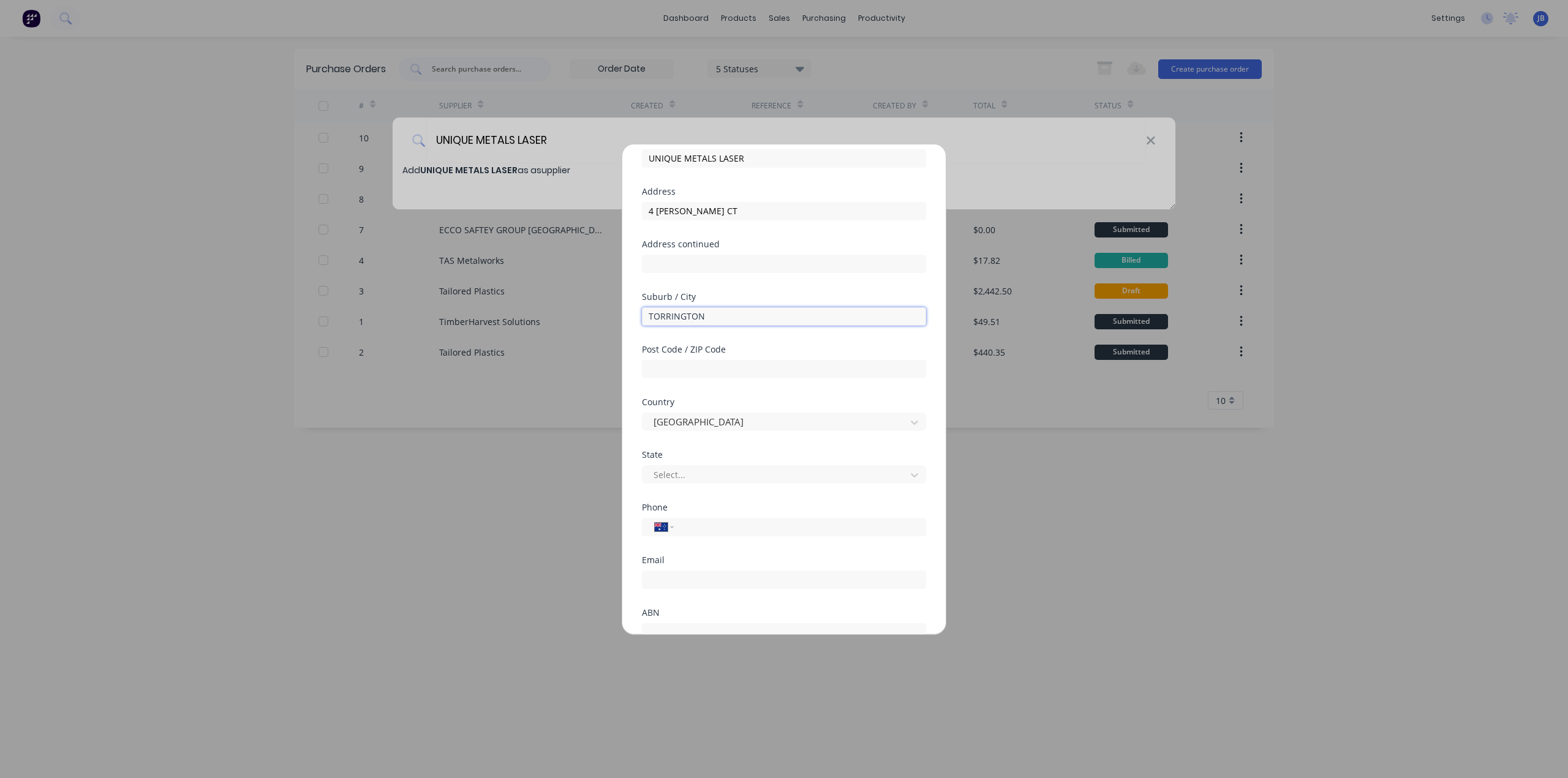
type input "TORRINGTON"
type input "4350"
type input "Q"
click at [691, 373] on input "tel" at bounding box center [798, 526] width 231 height 15
click at [725, 373] on input "(07)" at bounding box center [798, 526] width 231 height 15
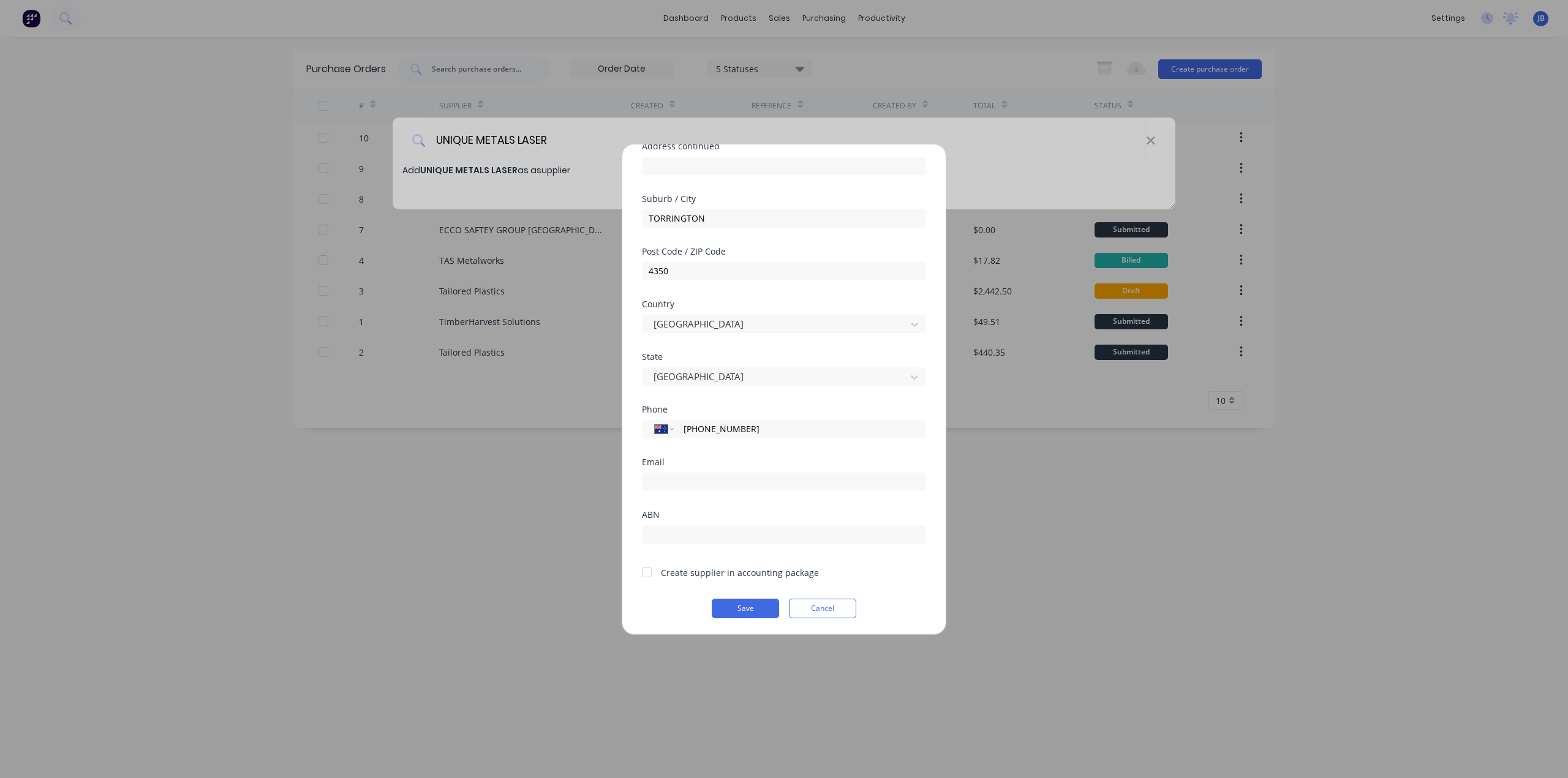
scroll to position [161, 0]
type input "[PHONE_NUMBER]"
click at [674, 373] on div at bounding box center [783, 479] width 284 height 21
click at [684, 373] on input "email" at bounding box center [783, 481] width 284 height 18
type input "L"
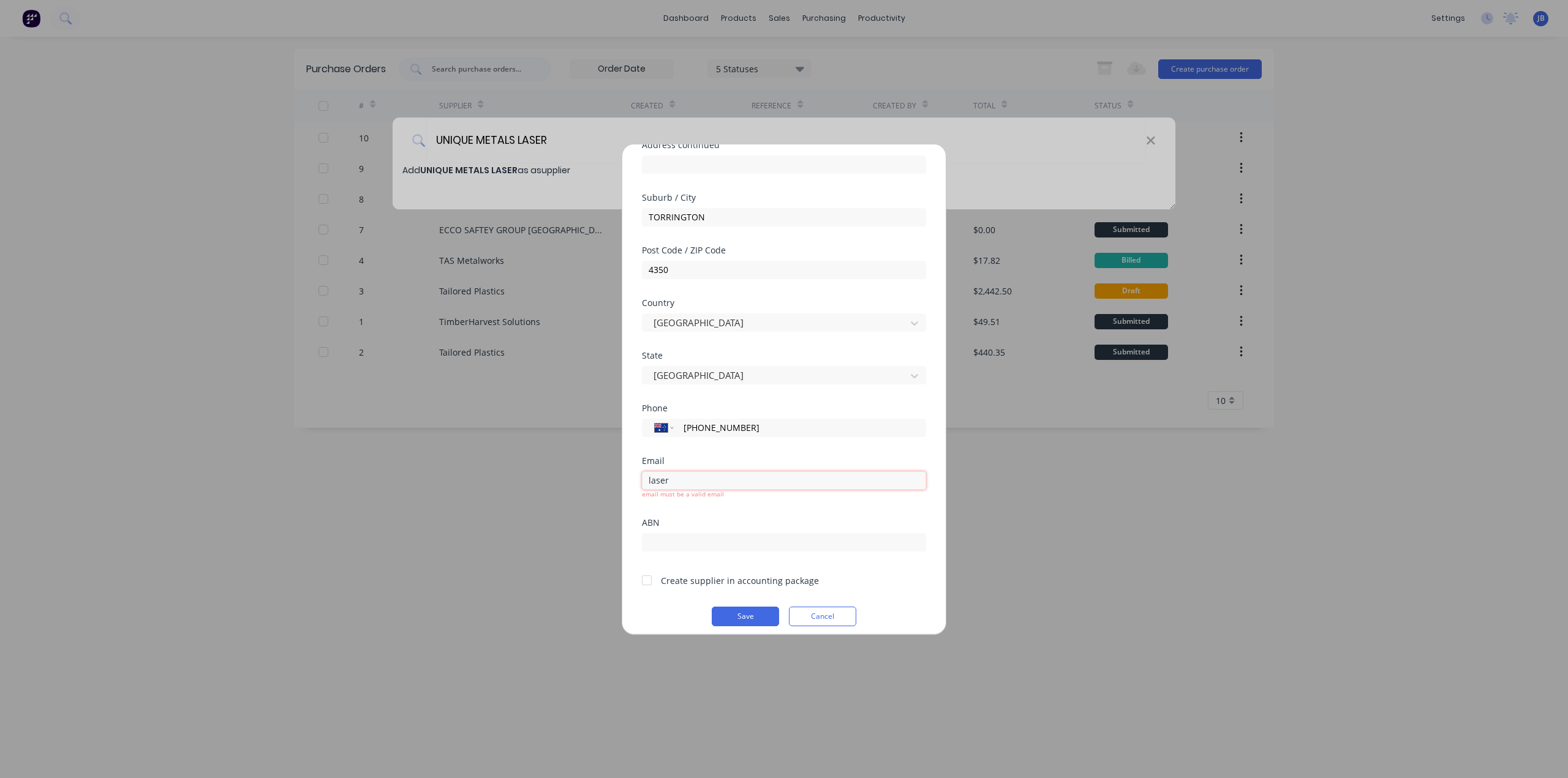
click at [696, 373] on input "laser" at bounding box center [783, 481] width 284 height 18
click at [718, 373] on input "laser" at bounding box center [783, 481] width 284 height 18
type input "[EMAIL_ADDRESS][DOMAIN_NAME]"
click at [739, 373] on input "text" at bounding box center [783, 542] width 284 height 18
type input "31150525876"
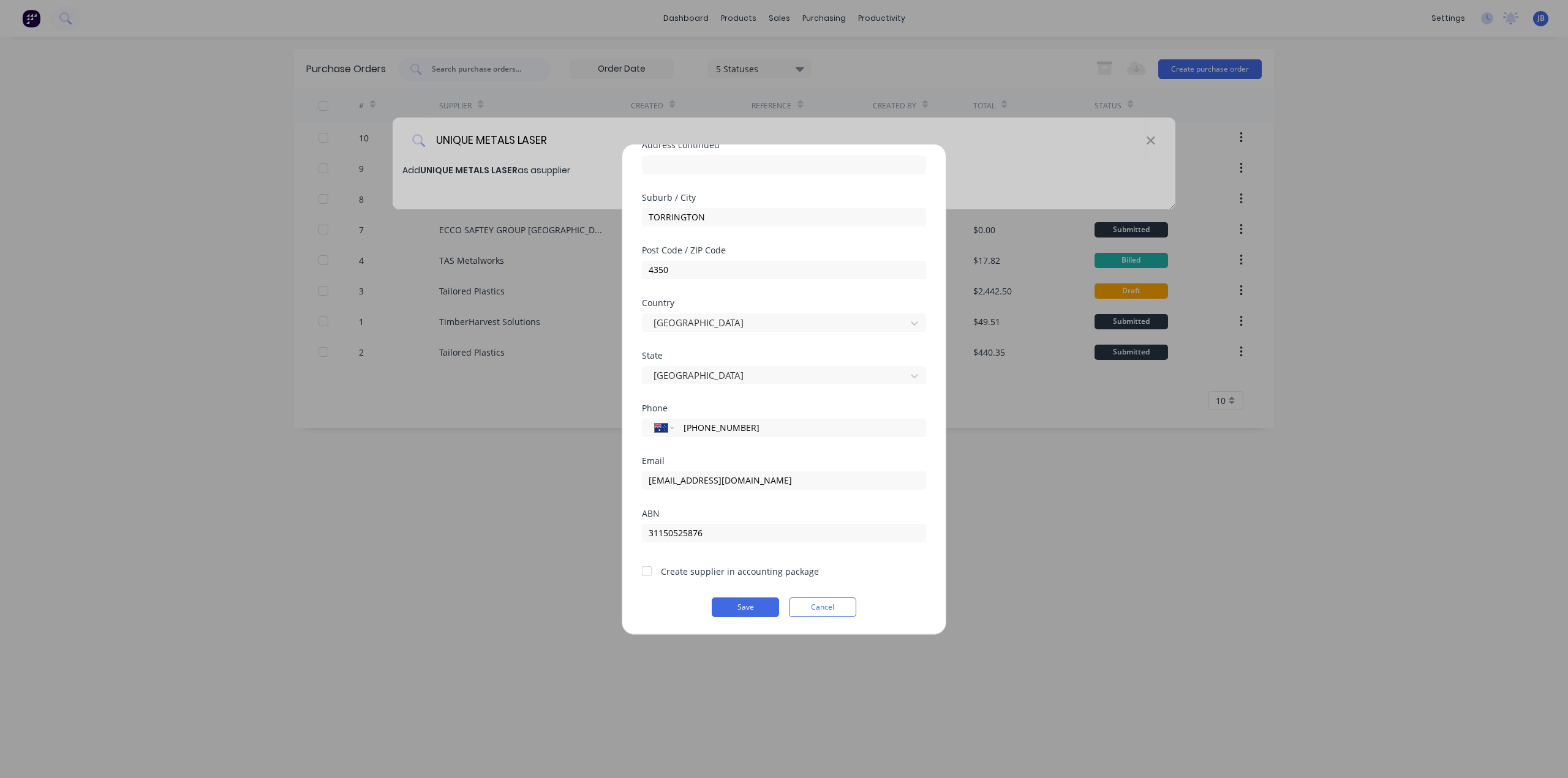
click at [675, 373] on div "Create supplier in accounting package" at bounding box center [739, 571] width 158 height 13
click at [647, 373] on div at bounding box center [646, 571] width 24 height 24
click at [752, 373] on button "Save" at bounding box center [745, 607] width 68 height 19
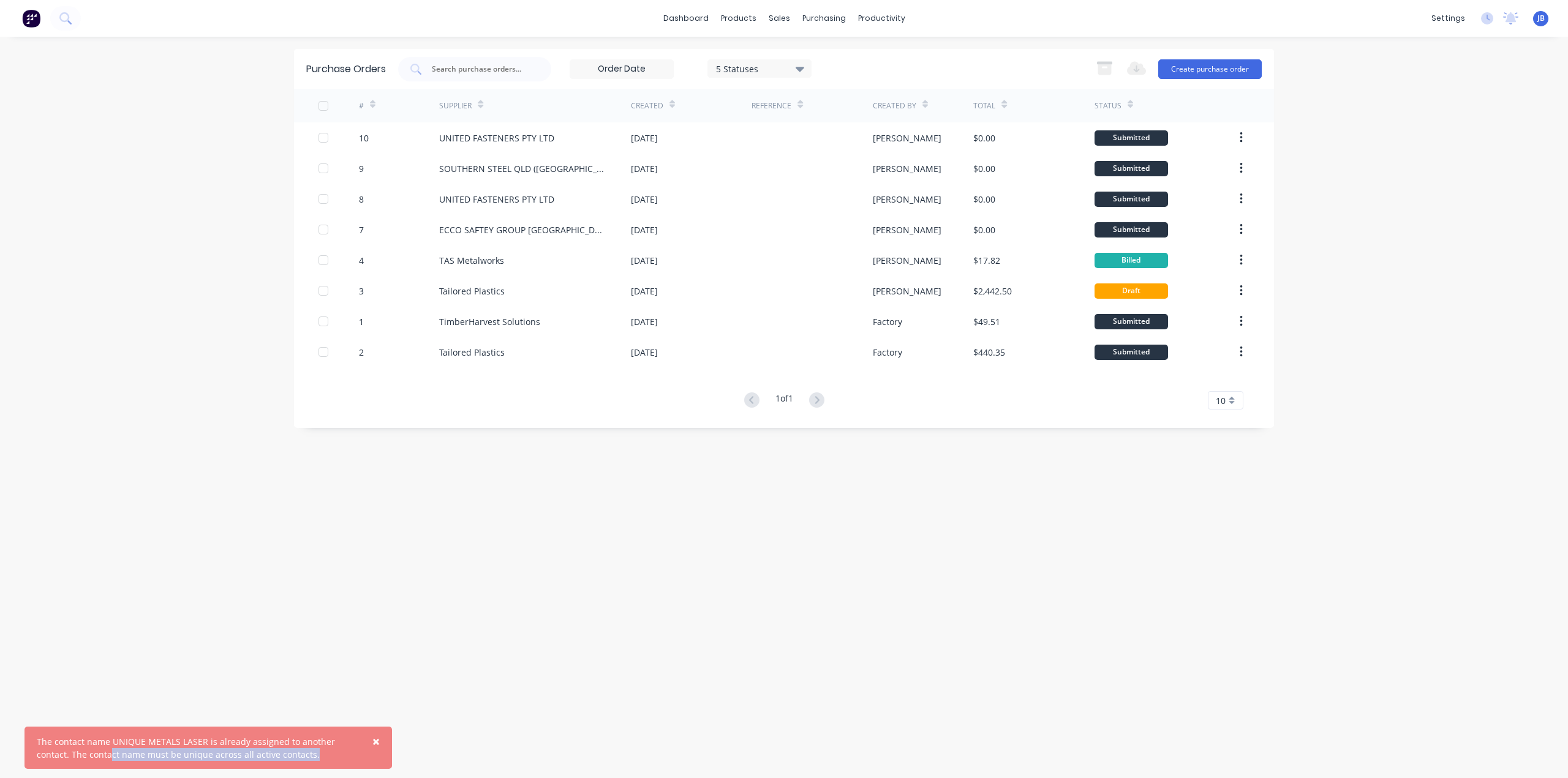
drag, startPoint x: 112, startPoint y: 756, endPoint x: 331, endPoint y: 764, distance: 219.1
click at [331, 373] on div "× The contact name UNIQUE METALS LASER is already assigned to another contact. …" at bounding box center [207, 748] width 367 height 43
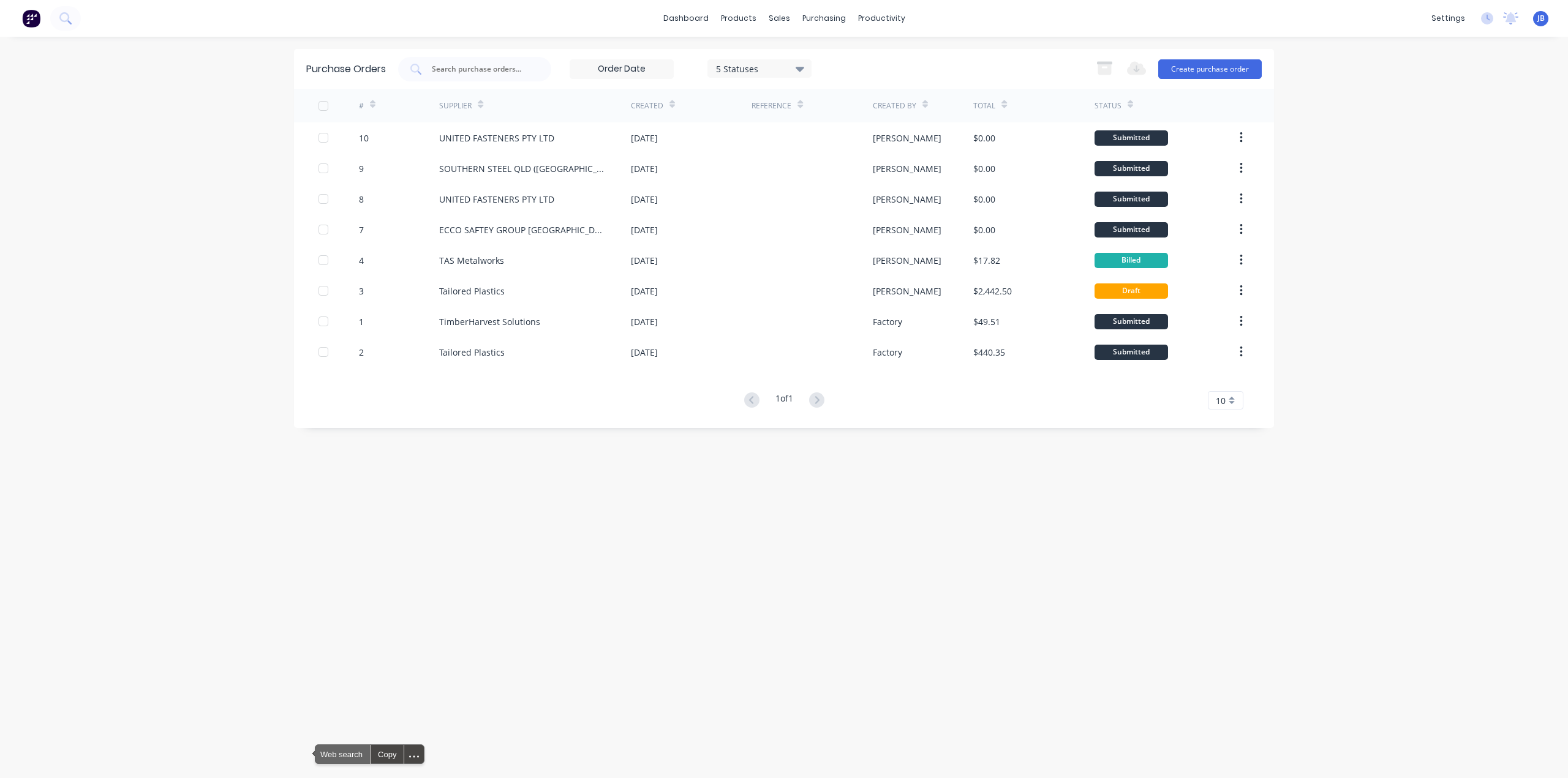
click at [324, 373] on span "Web search" at bounding box center [342, 754] width 54 height 18
click at [778, 68] on button "Create purchase order" at bounding box center [1209, 69] width 104 height 19
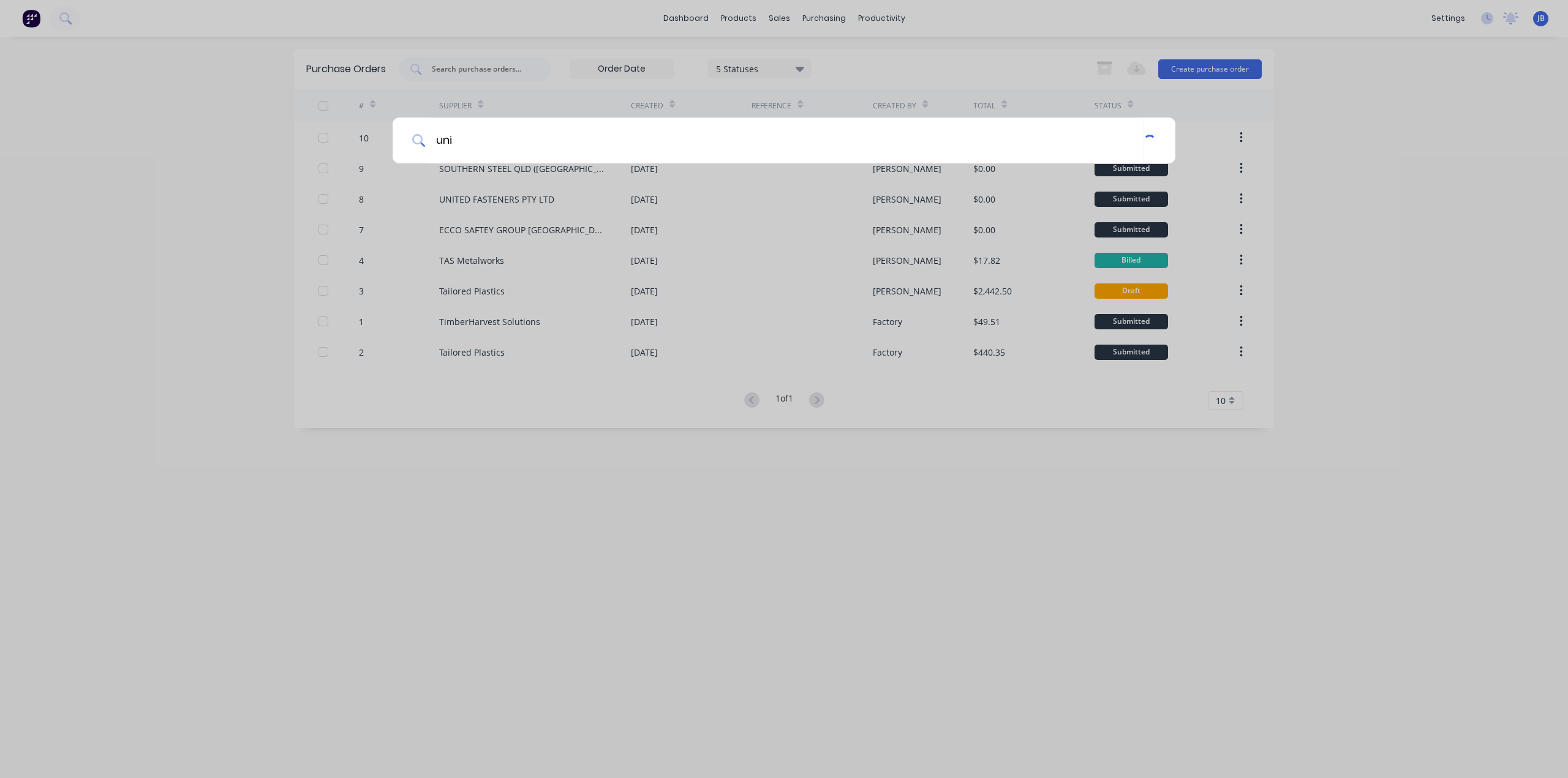
drag, startPoint x: 646, startPoint y: 140, endPoint x: 312, endPoint y: 132, distance: 334.1
click at [312, 132] on div "uni" at bounding box center [784, 389] width 1568 height 778
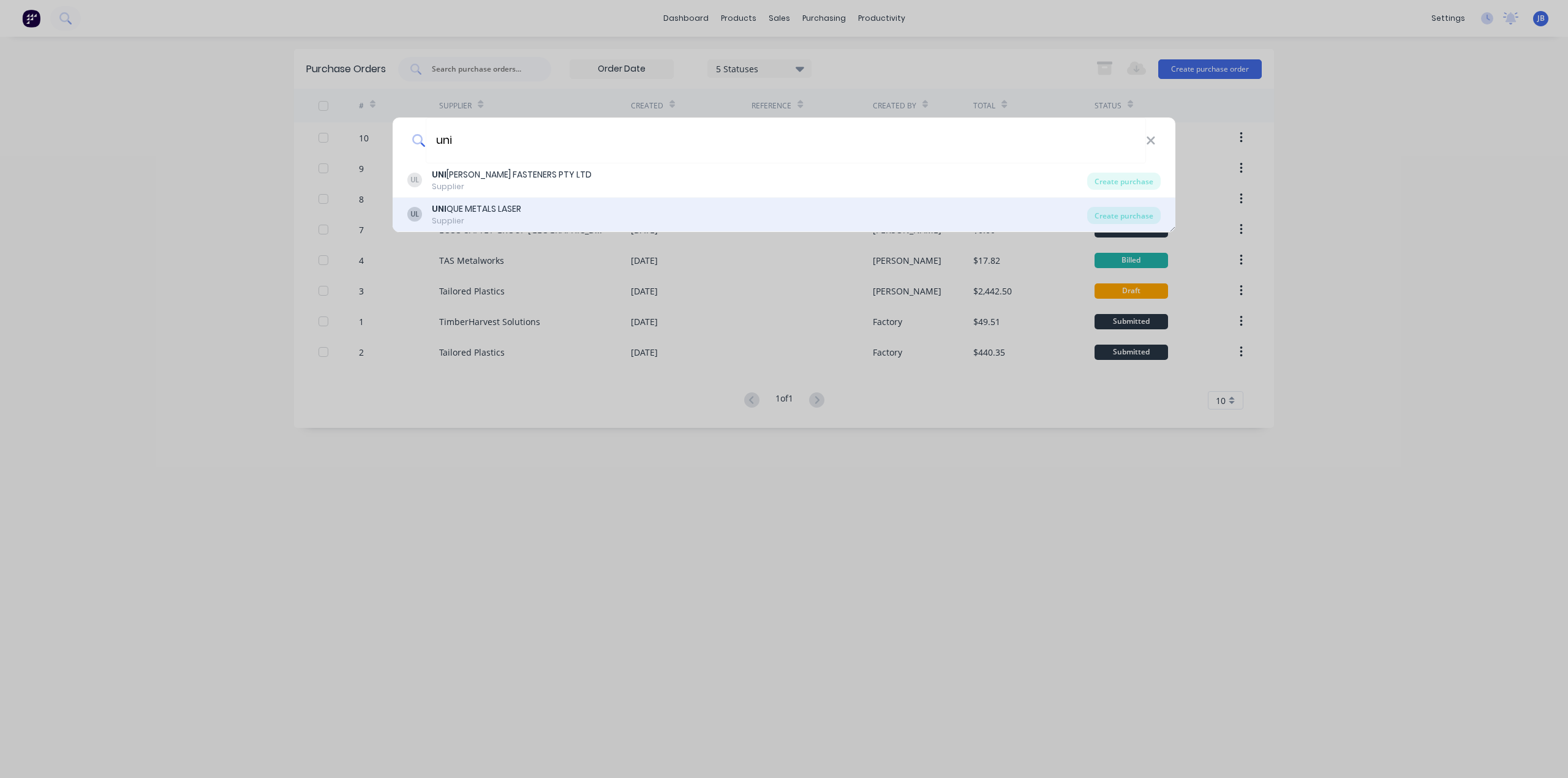
type input "uni"
click at [475, 213] on div "UNI QUE METALS LASER" at bounding box center [476, 208] width 89 height 13
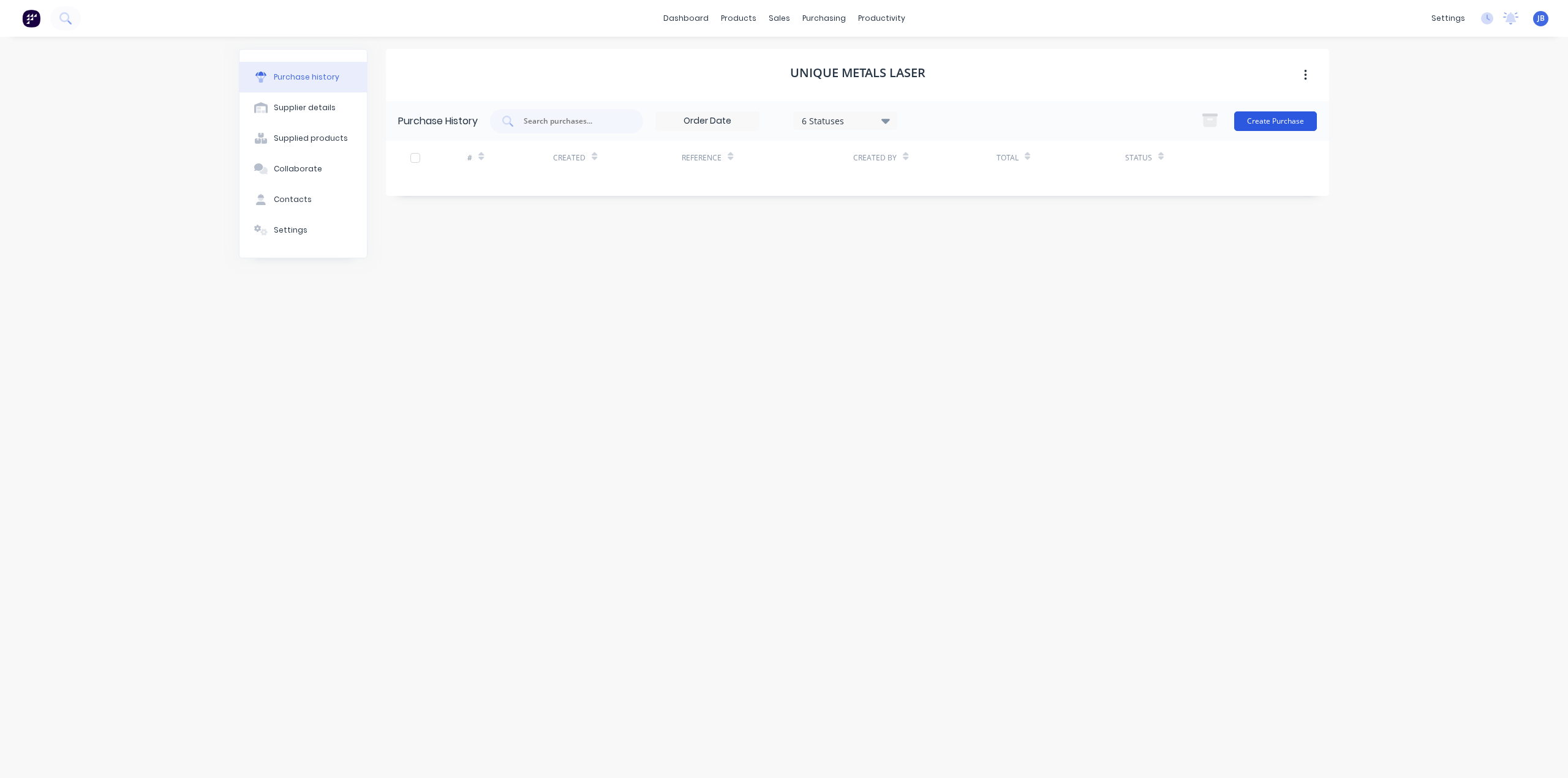
click at [778, 122] on button "Create Purchase" at bounding box center [1274, 121] width 82 height 19
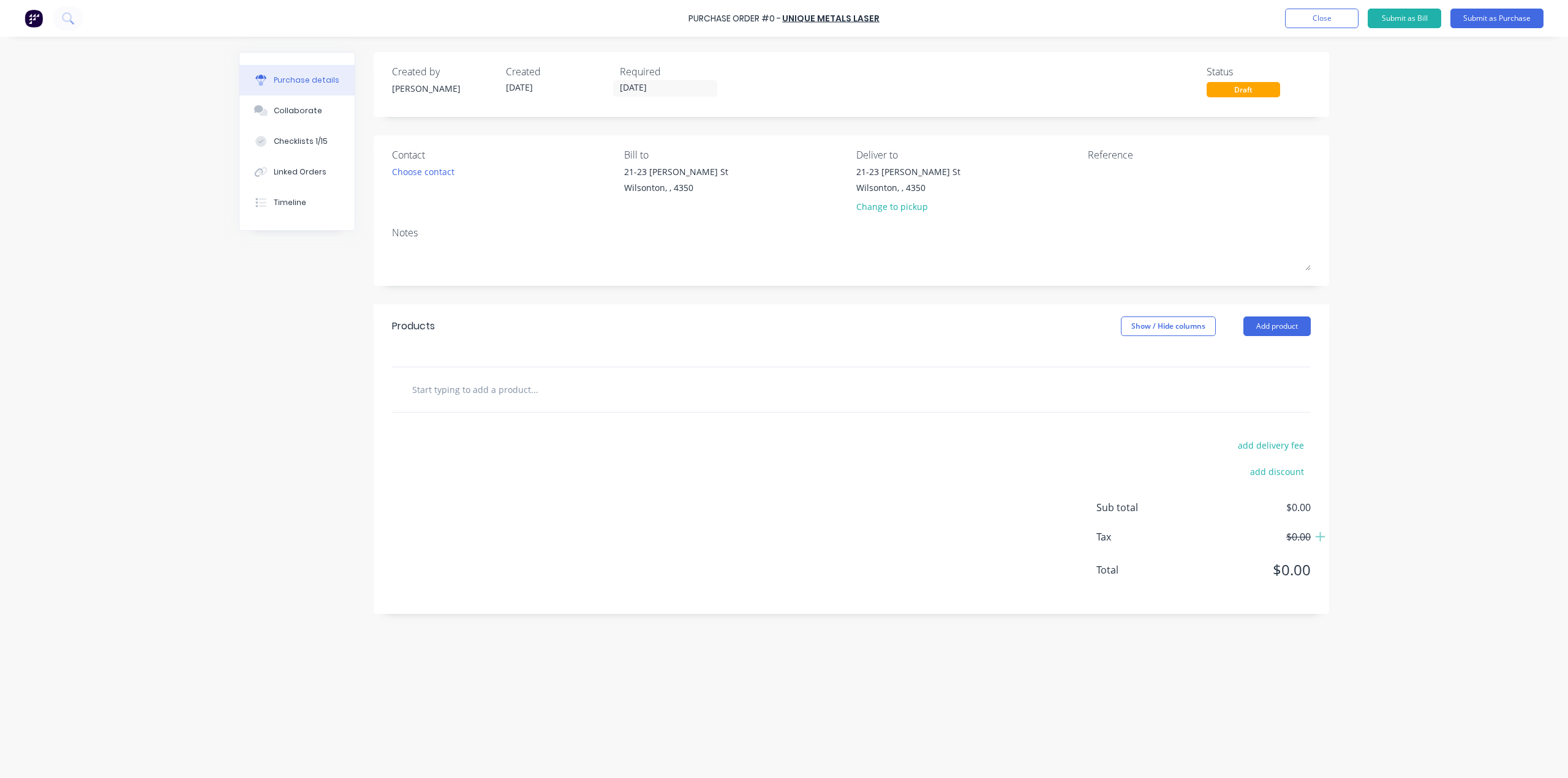
click at [510, 373] on input "text" at bounding box center [534, 389] width 245 height 24
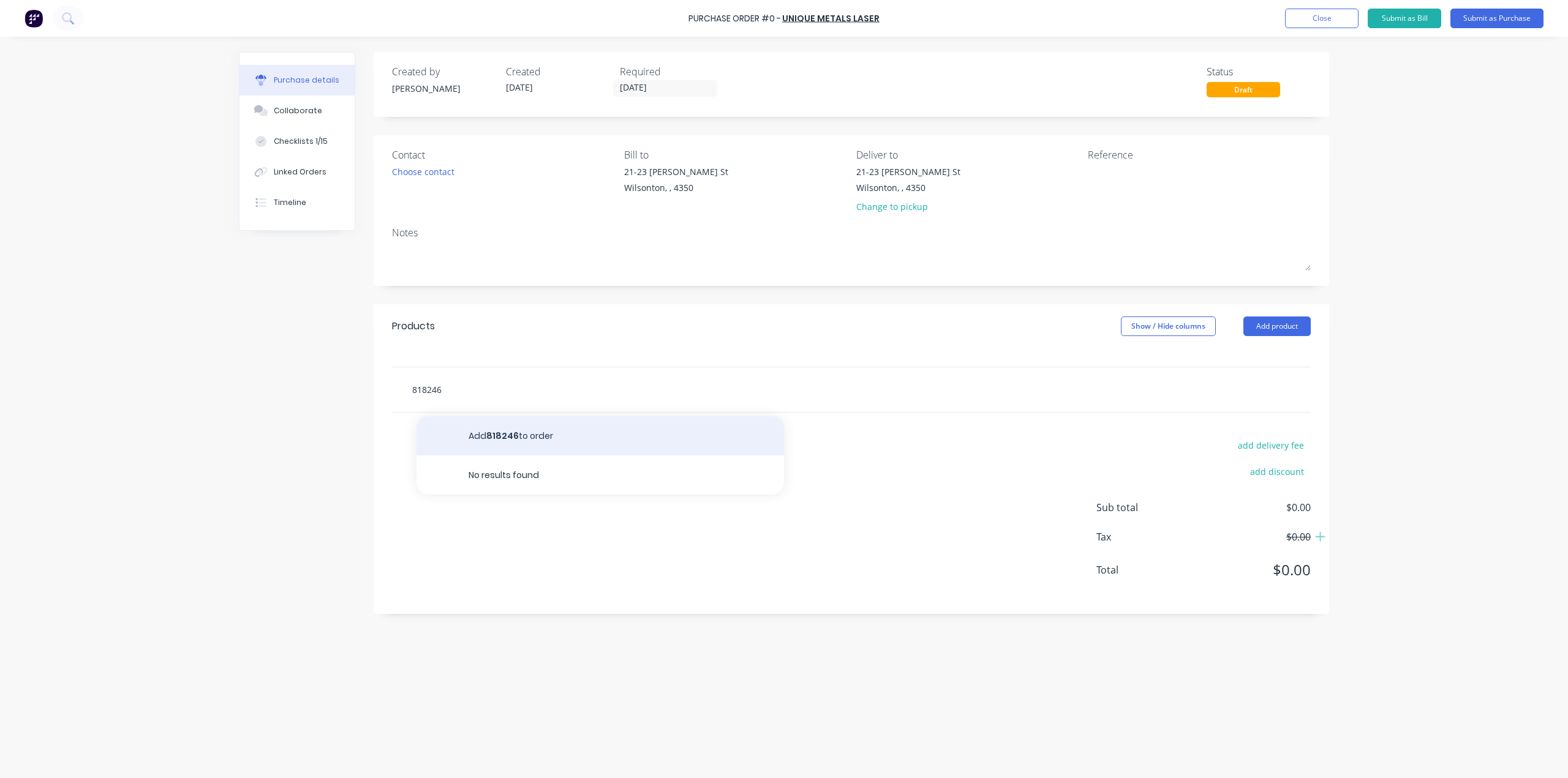
type input "818246"
click at [506, 373] on button "Add 818246 to order" at bounding box center [600, 436] width 367 height 39
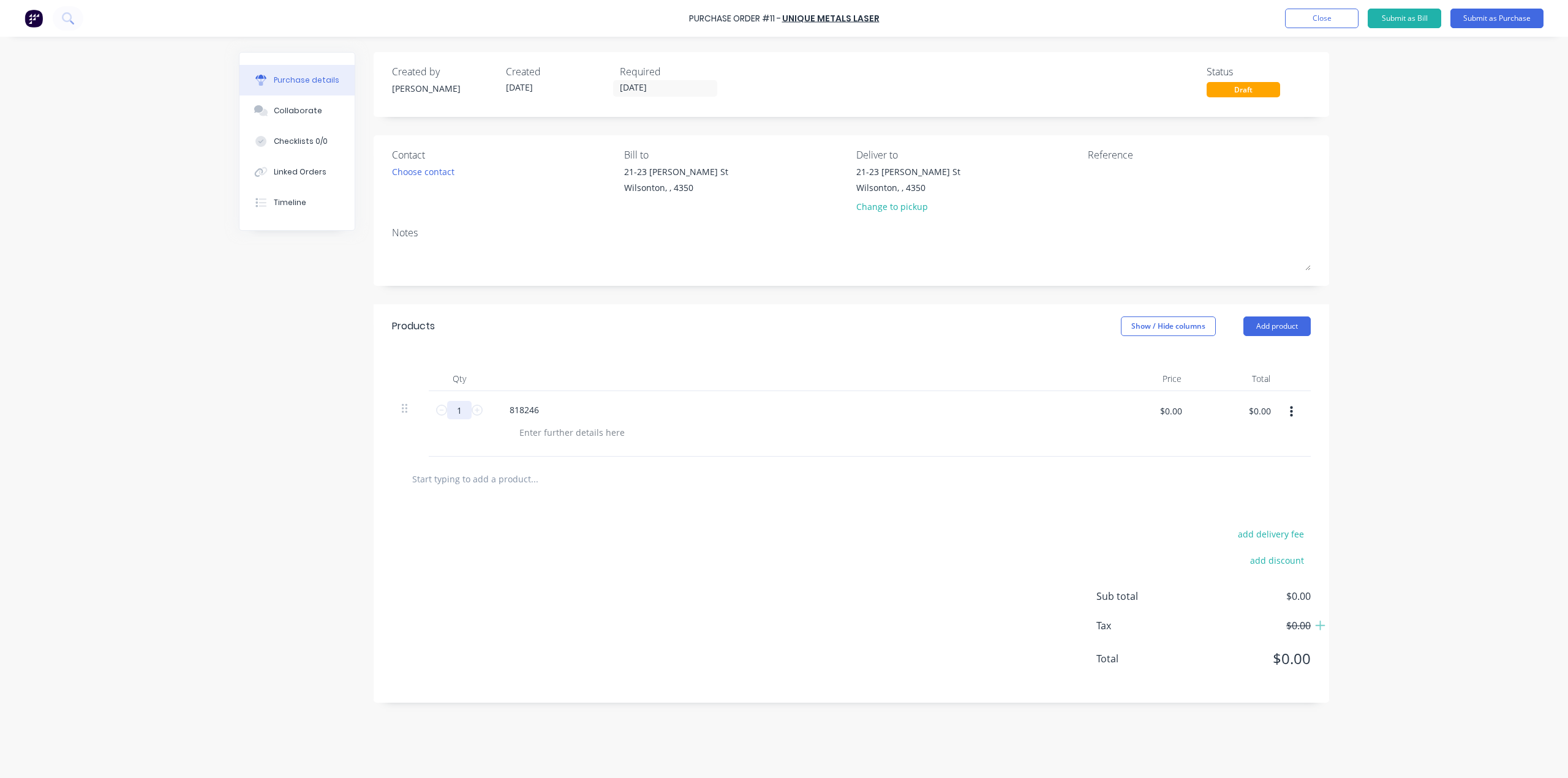
click at [461, 373] on input "1" at bounding box center [458, 410] width 24 height 18
type input "300"
click at [560, 373] on div at bounding box center [572, 432] width 125 height 17
click at [536, 373] on input "text" at bounding box center [534, 479] width 245 height 24
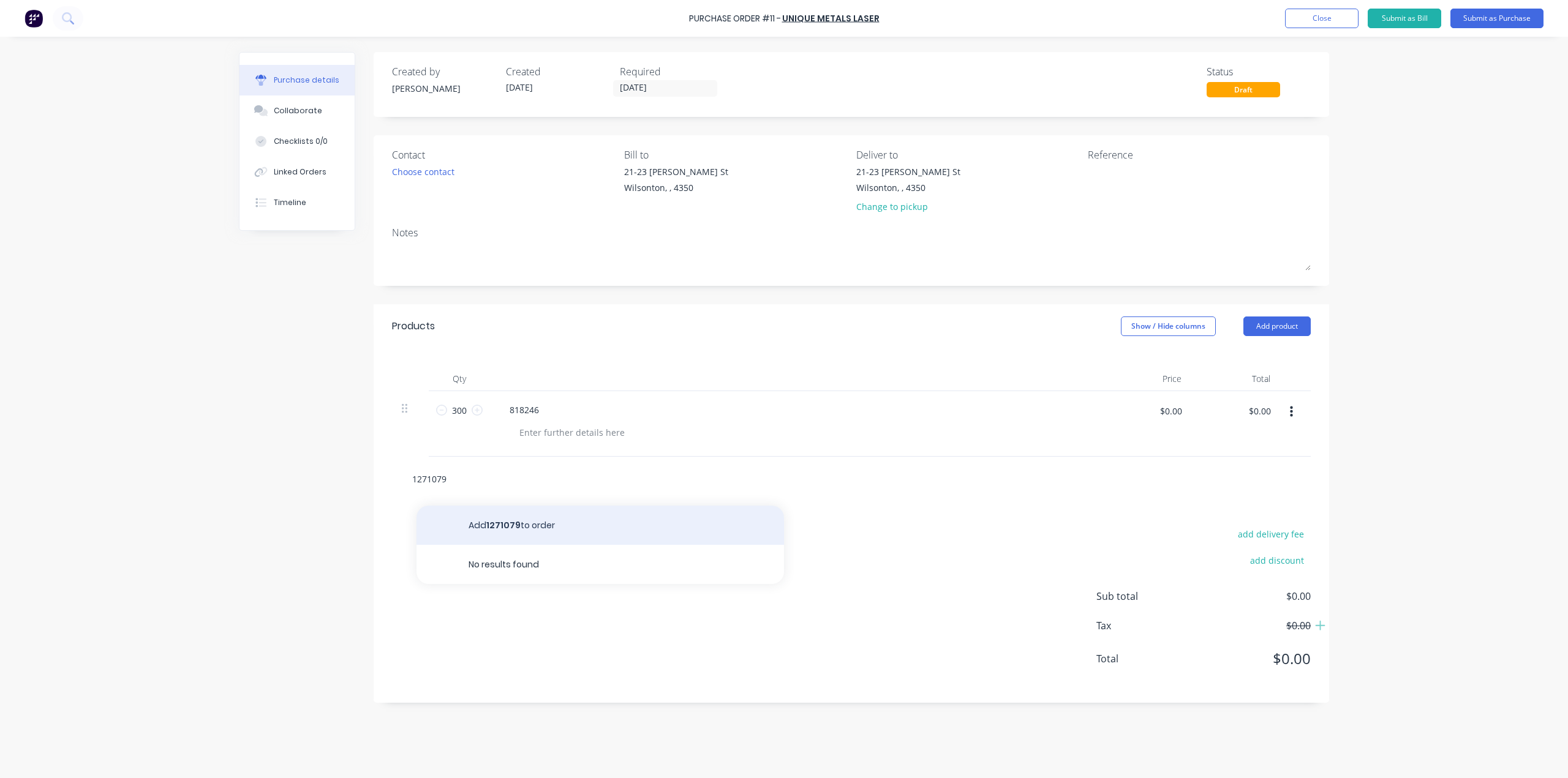
type input "1271079"
click at [563, 373] on button "Add 1271079 to order" at bounding box center [600, 525] width 367 height 39
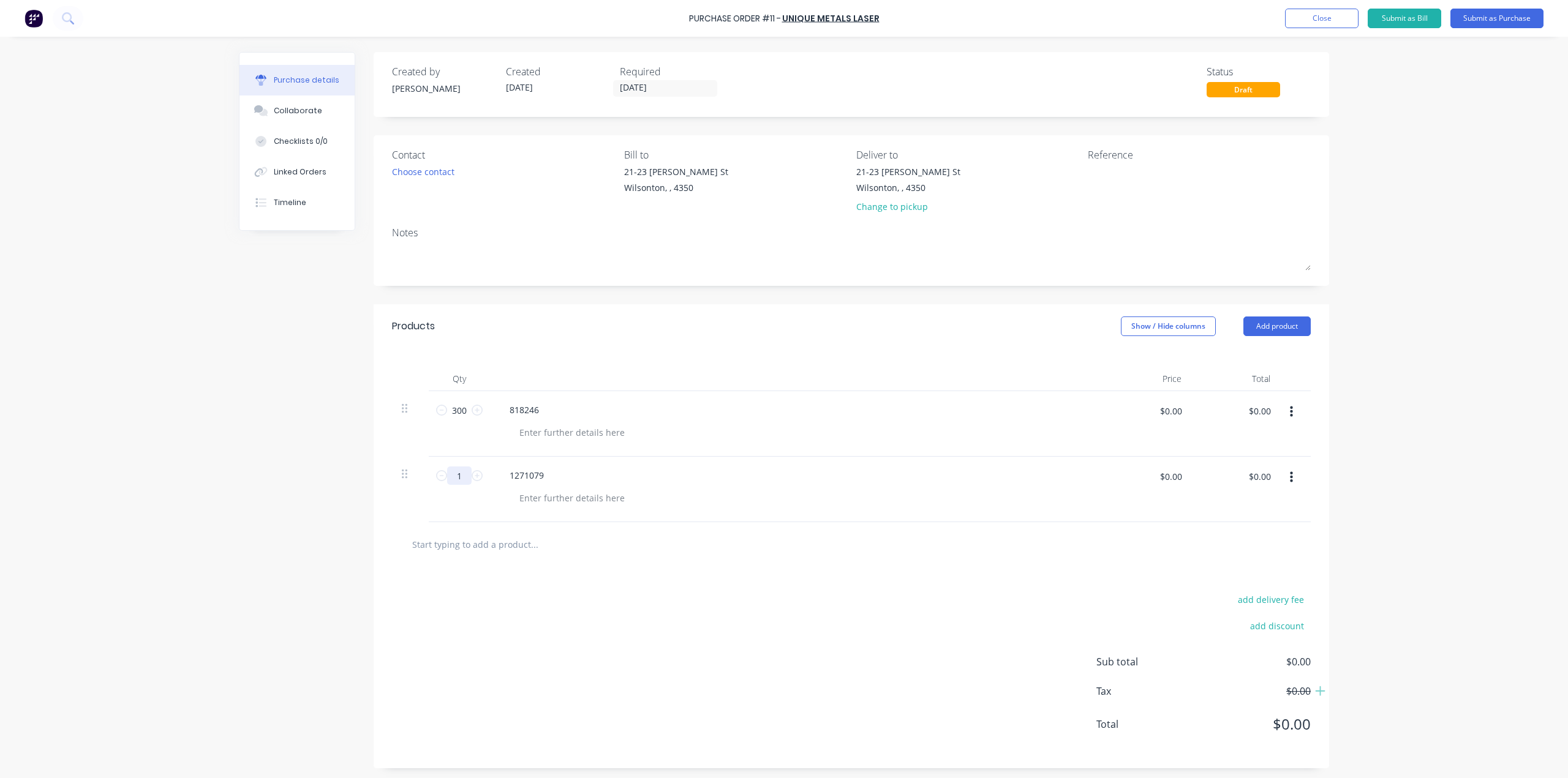
click at [456, 373] on input "1" at bounding box center [458, 476] width 24 height 18
type input "200"
click at [626, 373] on div at bounding box center [851, 545] width 919 height 45
click at [487, 373] on input "text" at bounding box center [534, 544] width 245 height 24
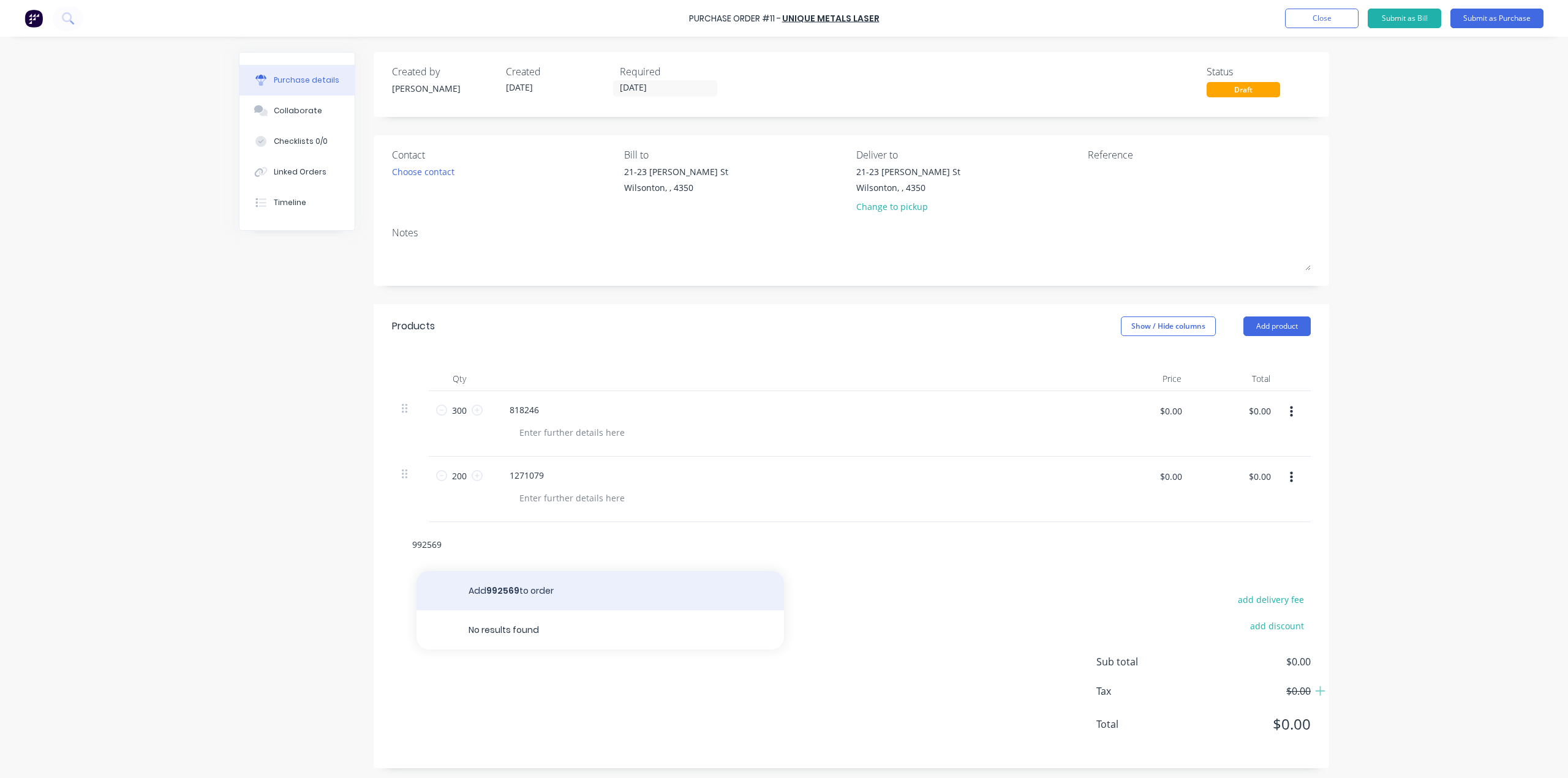
type input "992569"
click at [543, 373] on button "Add 992569 to order" at bounding box center [600, 591] width 367 height 39
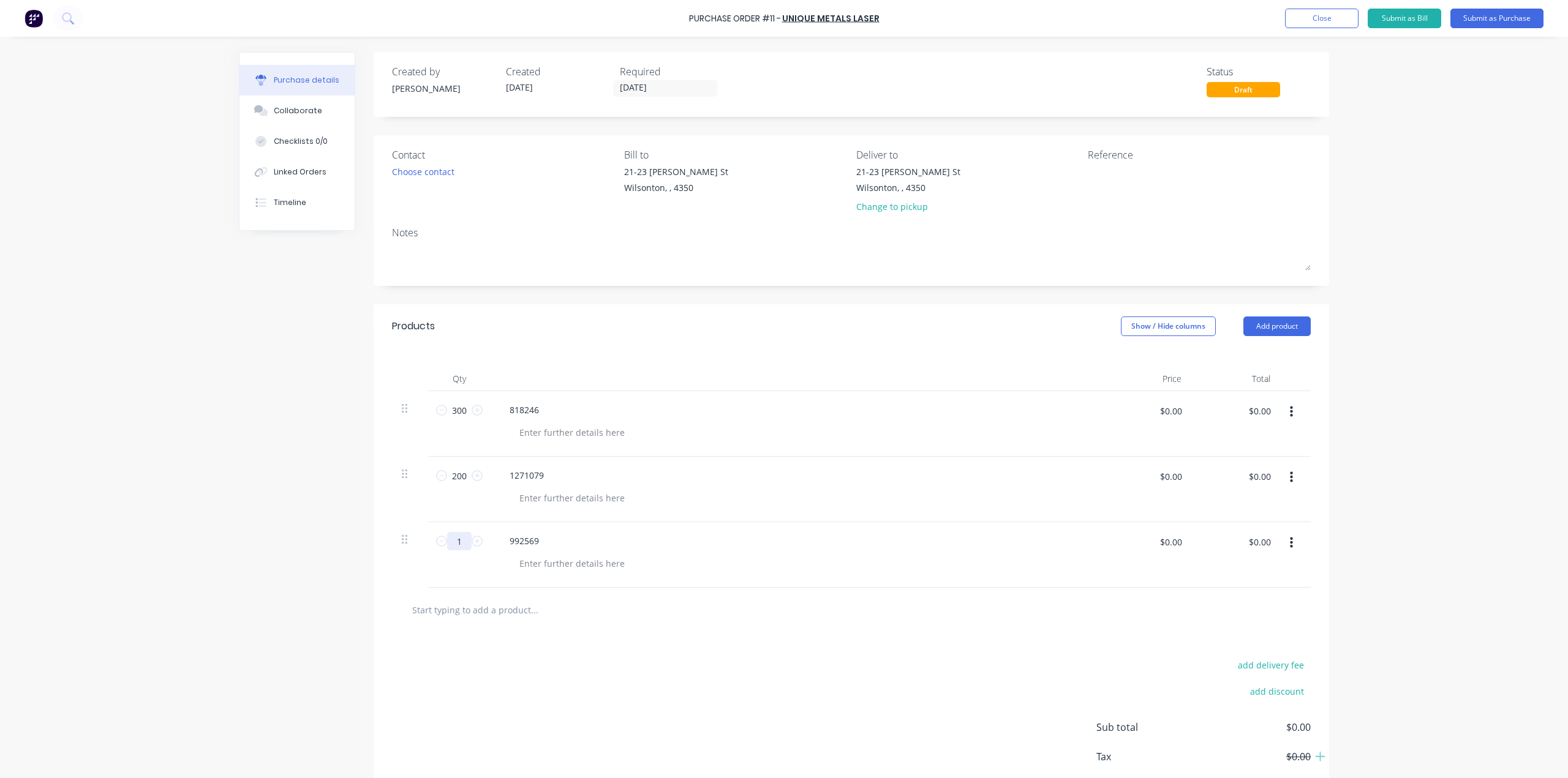
click at [452, 373] on input "1" at bounding box center [458, 541] width 24 height 18
type input "100"
click at [778, 373] on div at bounding box center [801, 498] width 583 height 17
click at [427, 172] on div "Choose contact" at bounding box center [423, 171] width 62 height 13
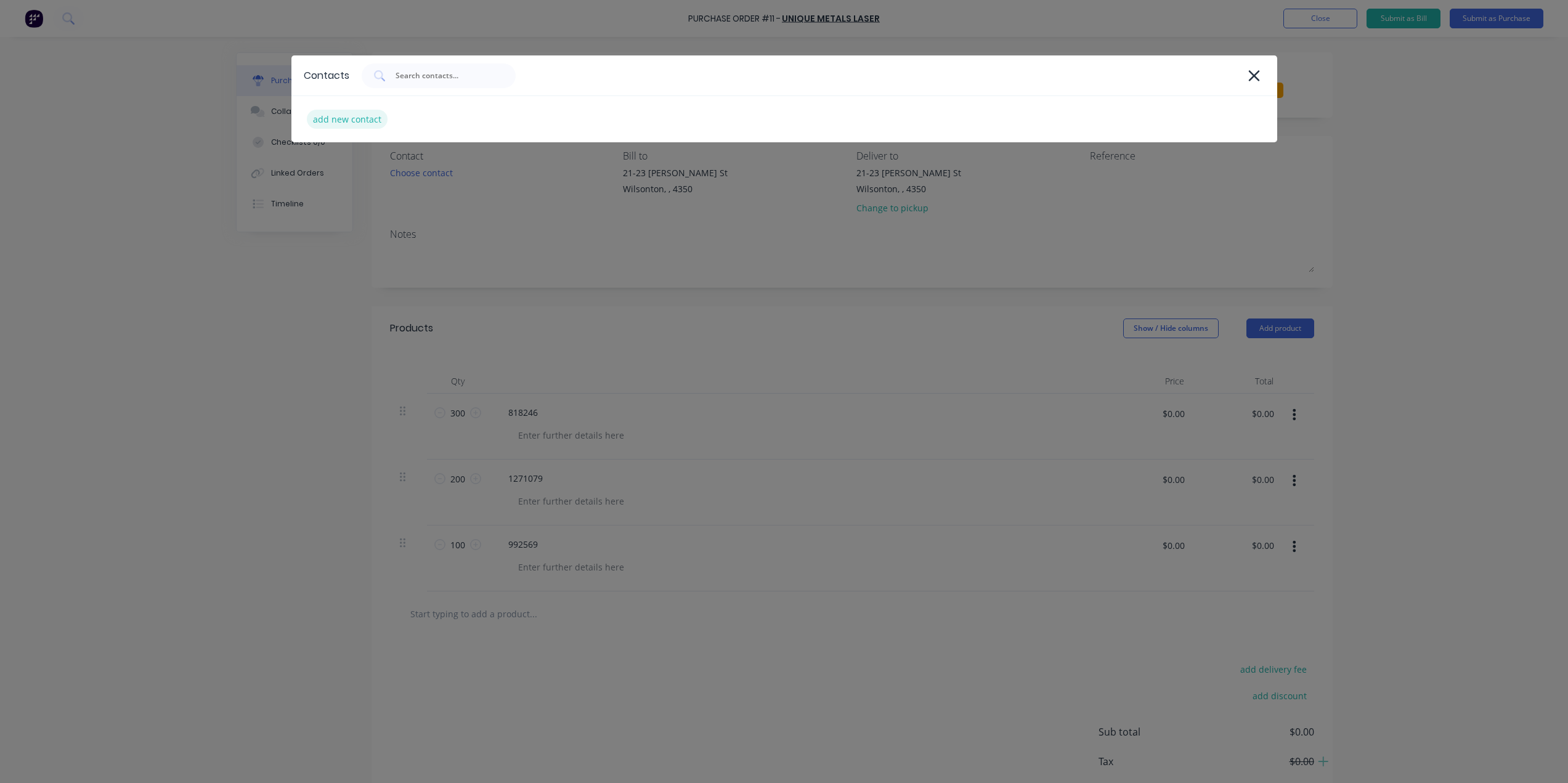
click at [347, 121] on div "add new contact" at bounding box center [347, 119] width 81 height 20
select select "AU"
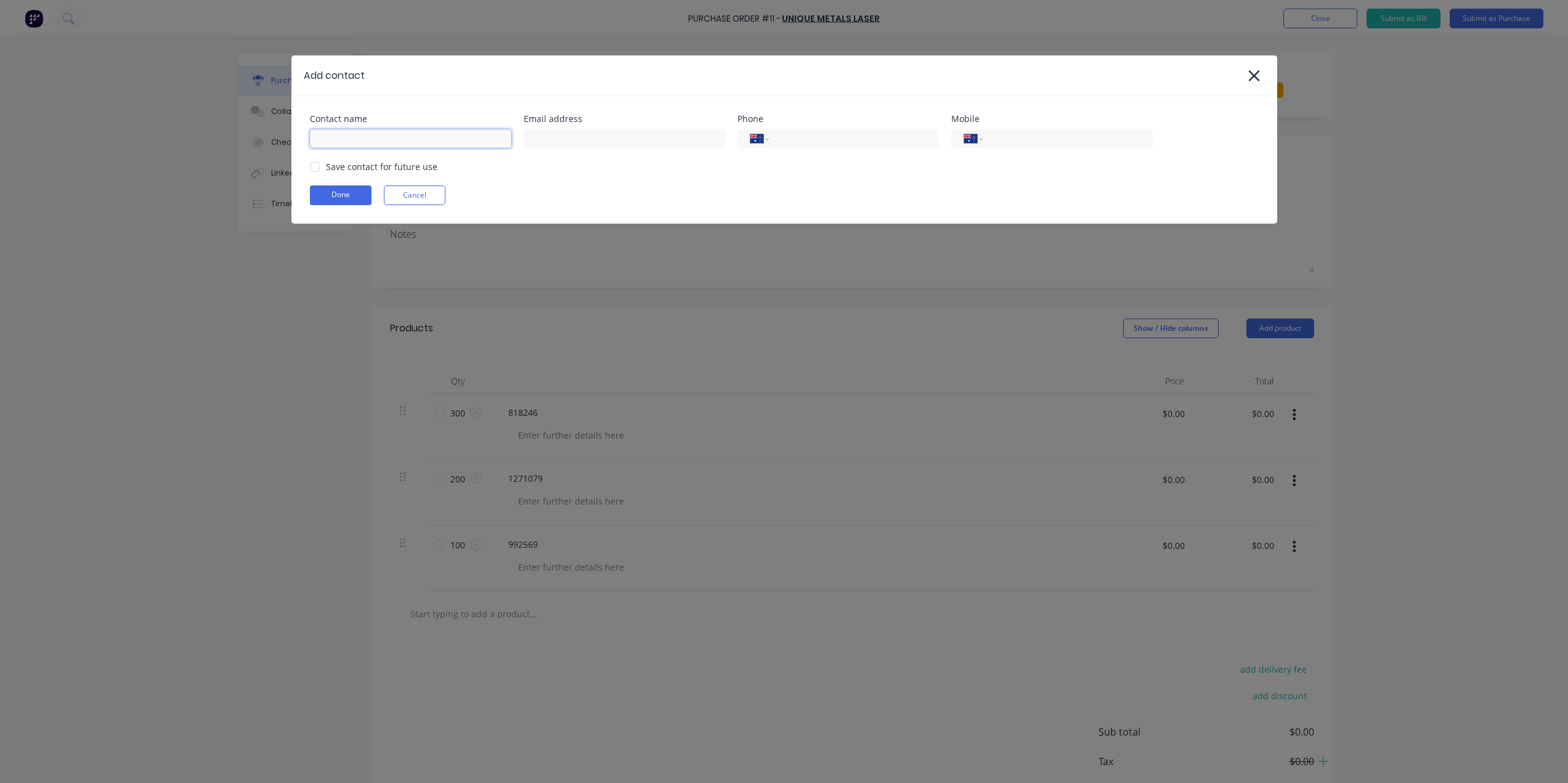
click at [338, 139] on input at bounding box center [411, 138] width 202 height 19
type input "a"
type input "[PERSON_NAME]"
type input "[EMAIL_ADDRESS][DOMAIN_NAME]"
click at [783, 143] on input "tel" at bounding box center [851, 138] width 148 height 15
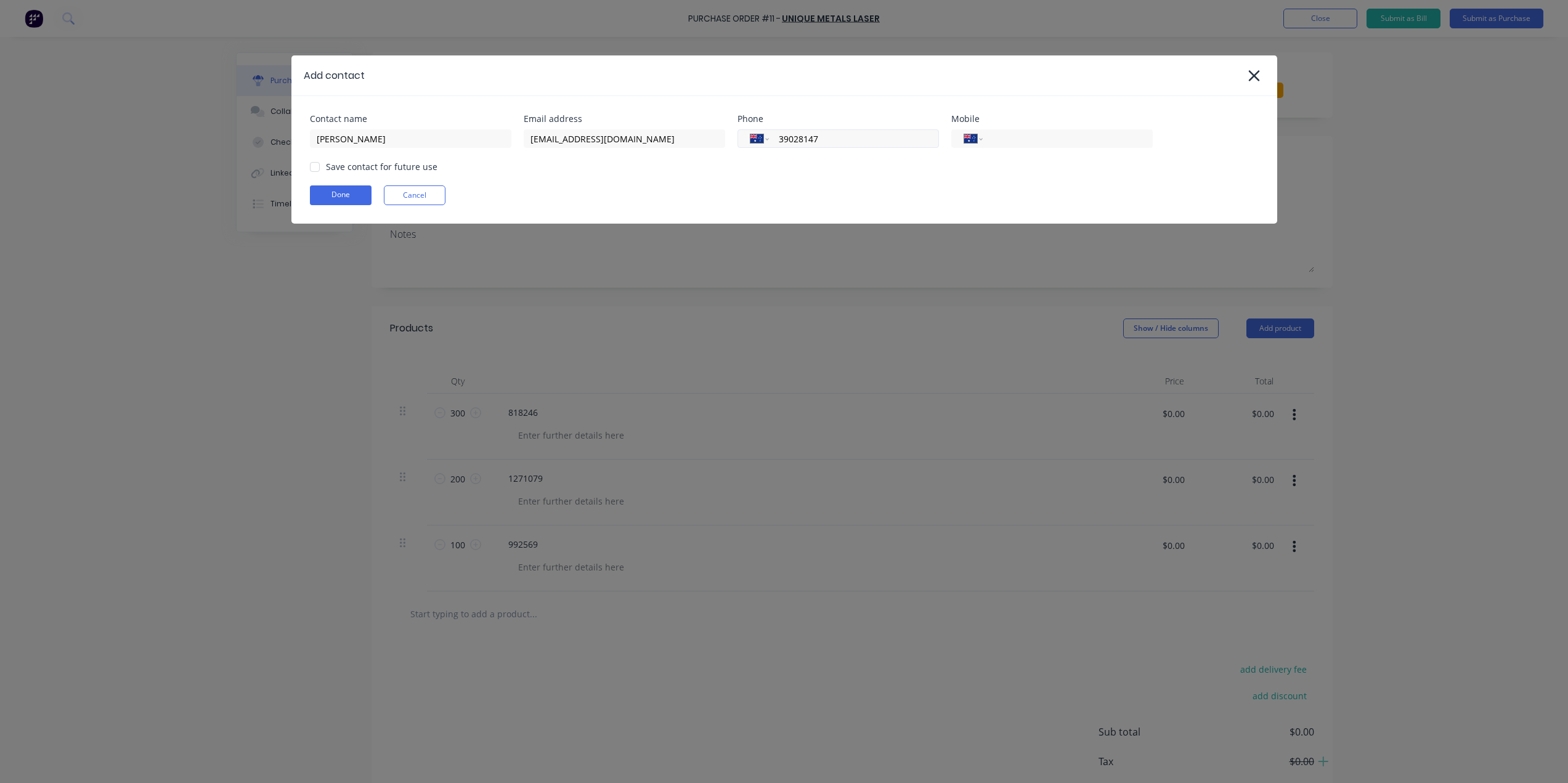
click at [779, 141] on input "39028147" at bounding box center [851, 138] width 148 height 15
type input "[PHONE_NUMBER]"
click at [783, 193] on div "Done Cancel" at bounding box center [784, 195] width 949 height 20
click at [316, 165] on div at bounding box center [314, 167] width 24 height 24
click at [343, 198] on button "Done" at bounding box center [340, 195] width 61 height 20
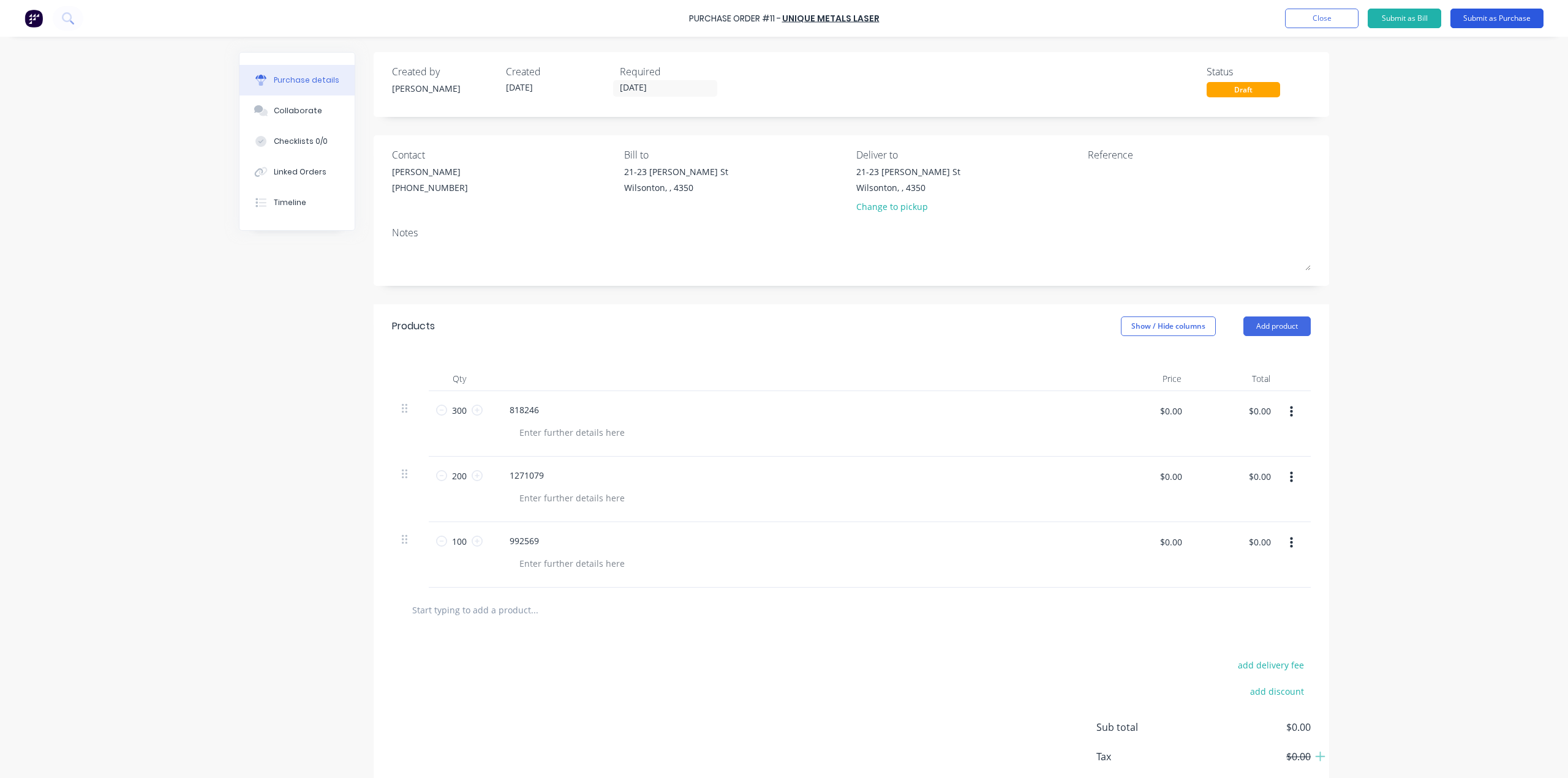
click at [778, 17] on button "Submit as Purchase" at bounding box center [1496, 18] width 93 height 19
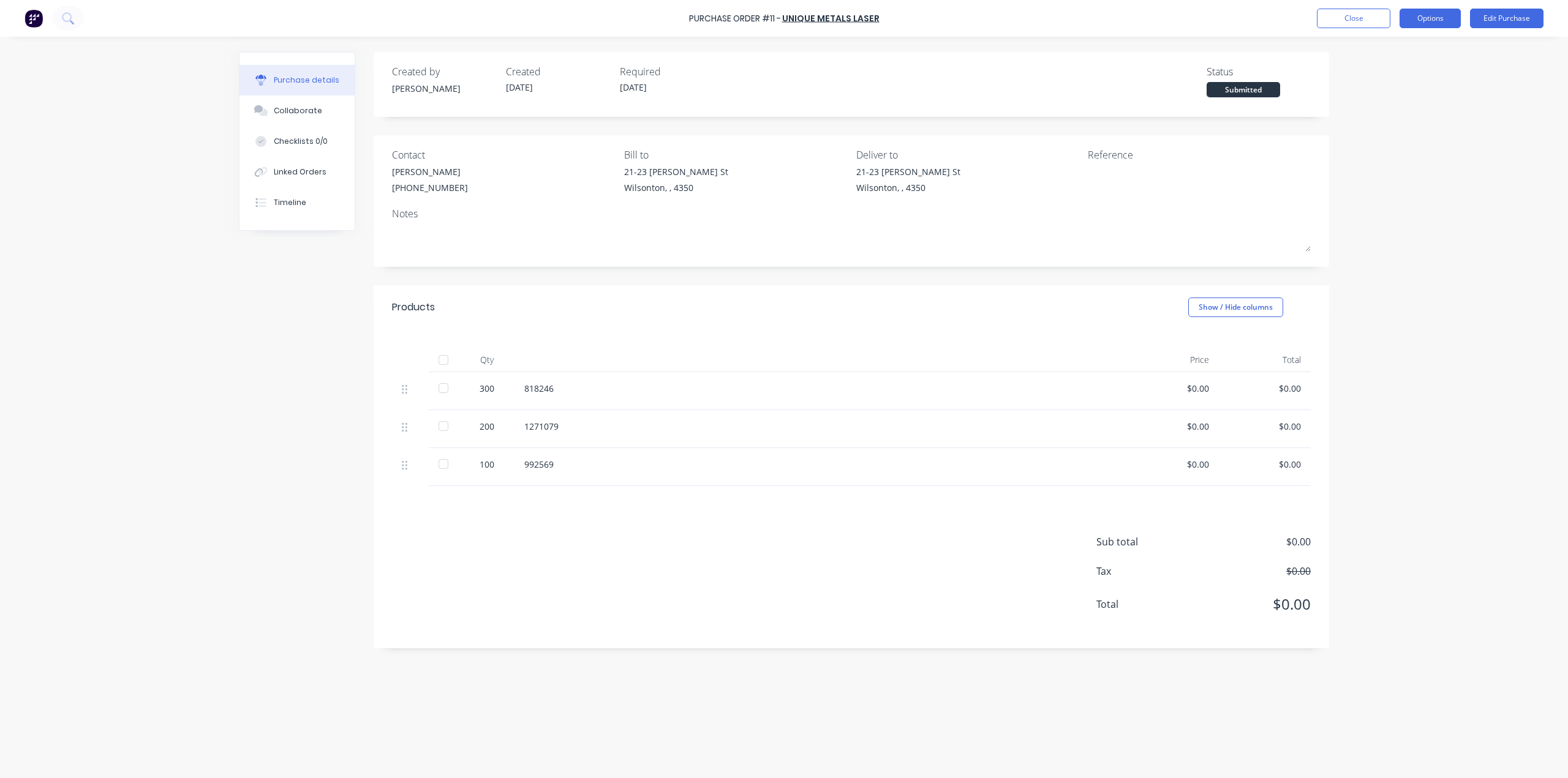
click at [778, 22] on button "Options" at bounding box center [1429, 18] width 61 height 19
click at [778, 49] on div "Print / Email" at bounding box center [1401, 49] width 94 height 17
click at [778, 96] on div "Without pricing" at bounding box center [1401, 99] width 94 height 17
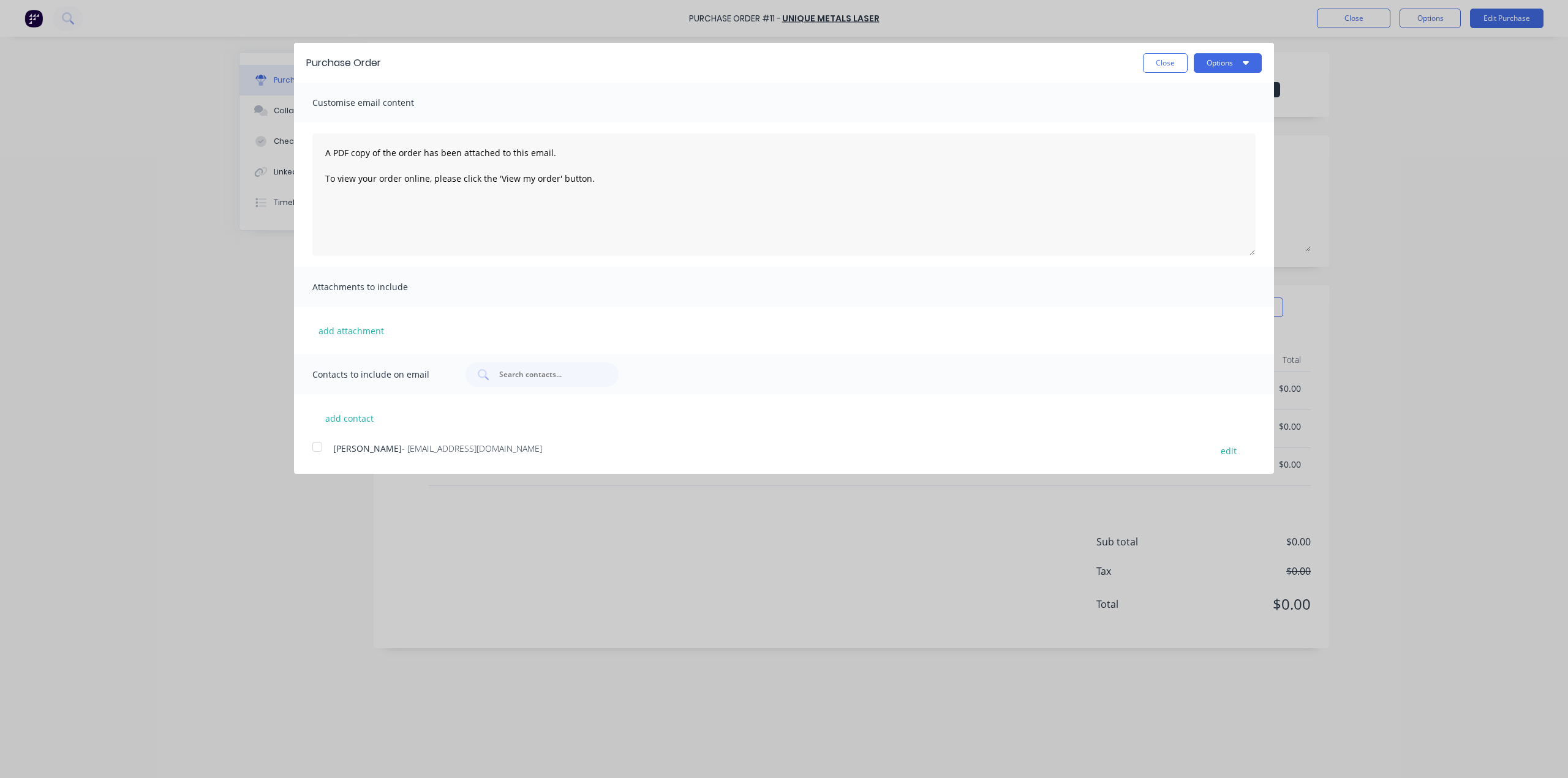
click at [320, 373] on div at bounding box center [317, 447] width 24 height 24
click at [778, 62] on icon "button" at bounding box center [1245, 63] width 6 height 4
click at [778, 115] on div "Email" at bounding box center [1203, 118] width 94 height 17
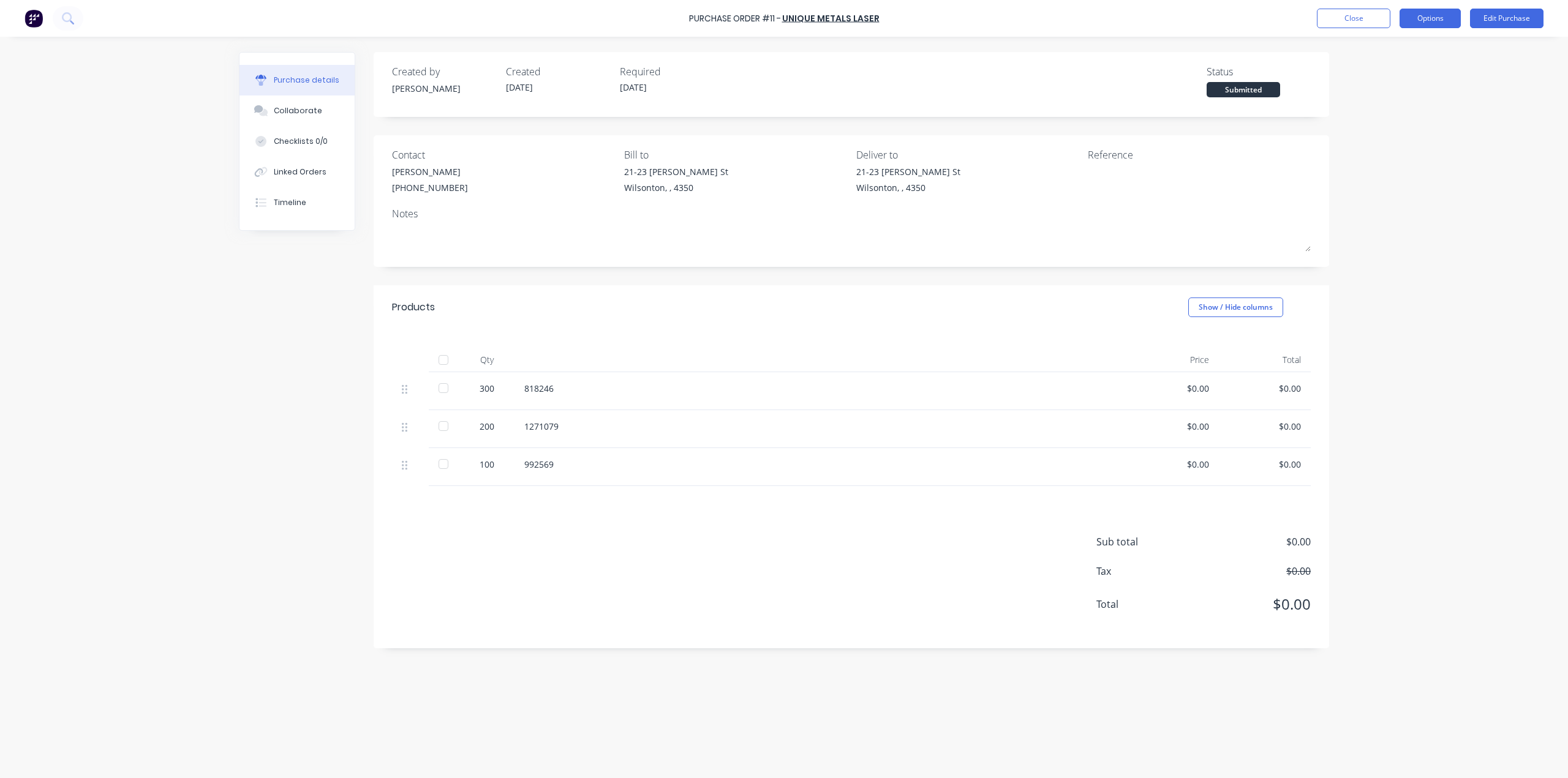
click at [778, 17] on button "Options" at bounding box center [1429, 18] width 61 height 19
click at [778, 47] on div "Print / Email" at bounding box center [1401, 49] width 94 height 17
click at [778, 97] on div "Without pricing" at bounding box center [1401, 99] width 94 height 17
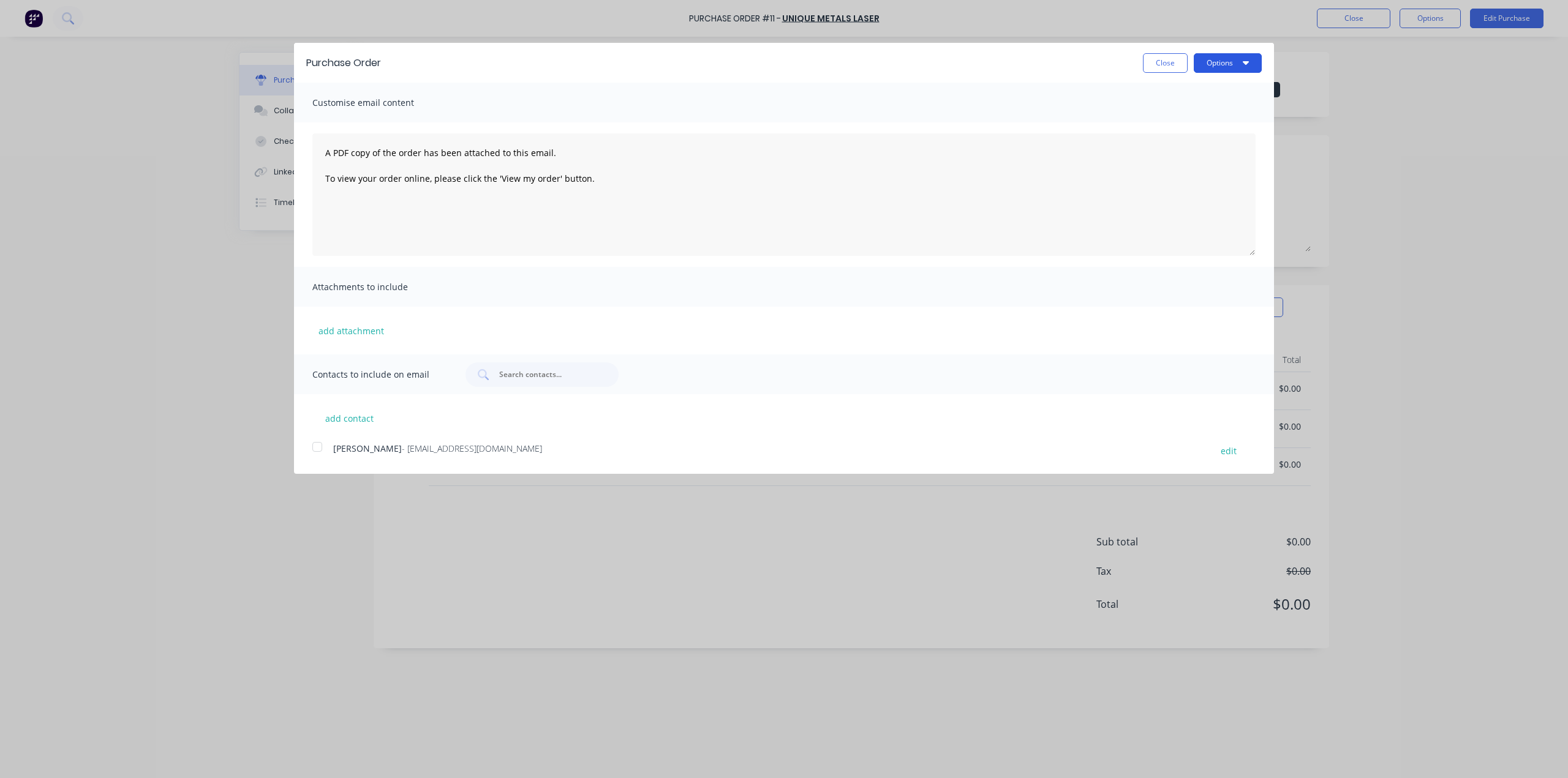
click at [778, 67] on button "Options" at bounding box center [1228, 63] width 68 height 19
click at [778, 96] on div "Print" at bounding box center [1203, 94] width 94 height 17
click at [778, 62] on button "Close" at bounding box center [1165, 63] width 45 height 19
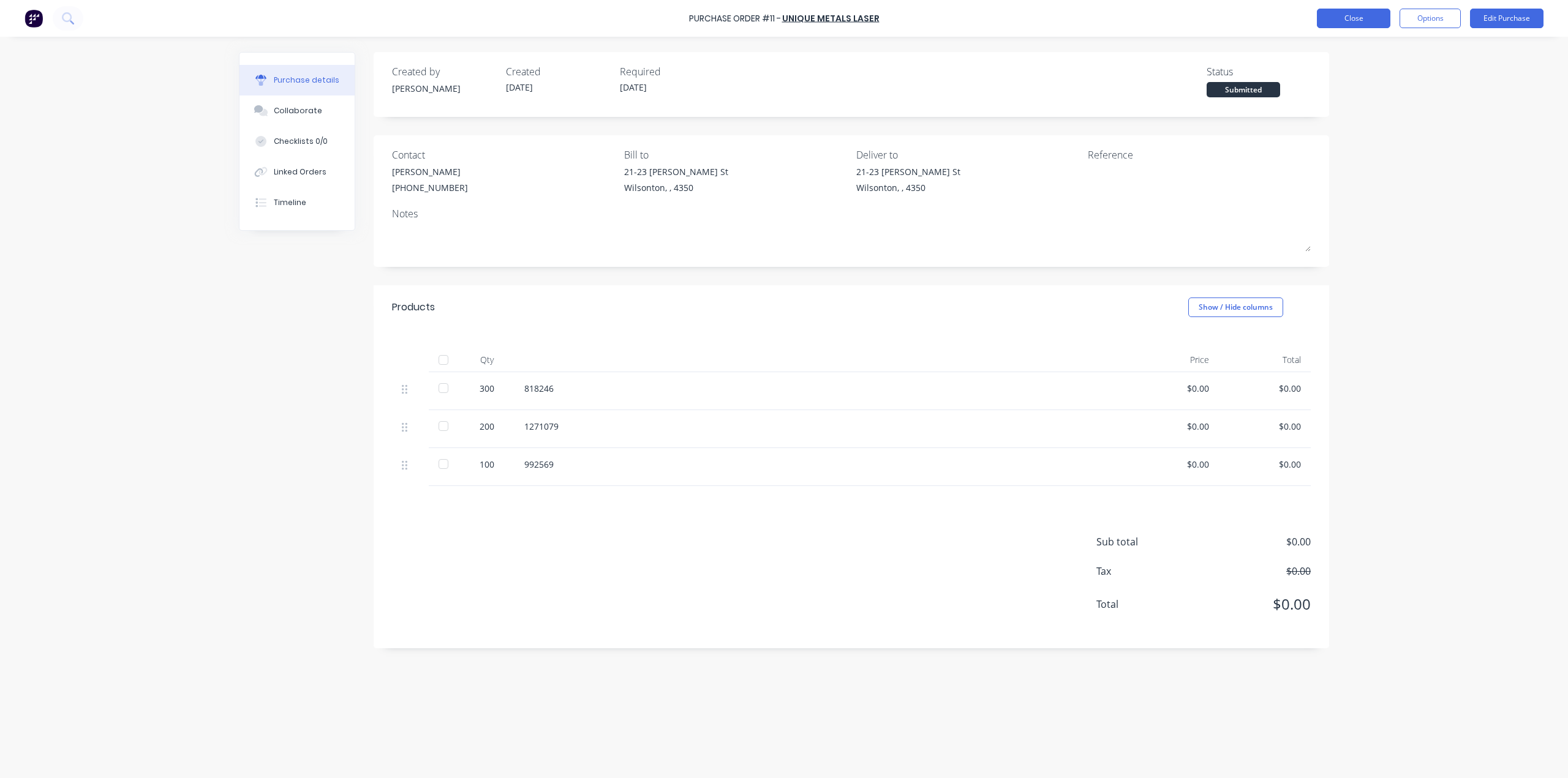
click at [778, 11] on button "Close" at bounding box center [1354, 18] width 74 height 19
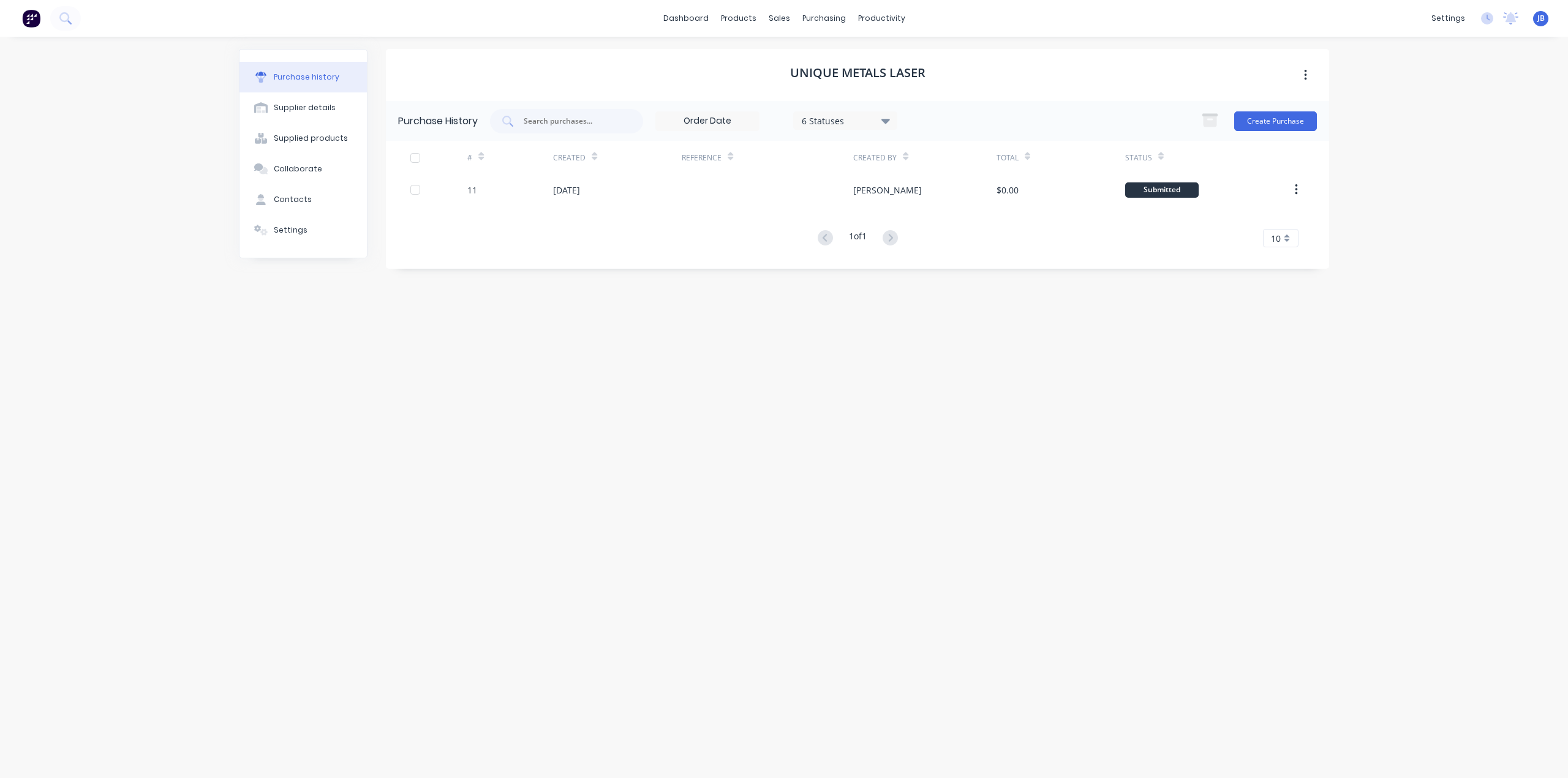
click at [778, 371] on div "UNIQUE METALS LASER Purchase History 6 Statuses 6 Statuses Create Purchase # Cr…" at bounding box center [857, 401] width 943 height 704
click at [778, 58] on div "Purchase Orders" at bounding box center [862, 58] width 65 height 11
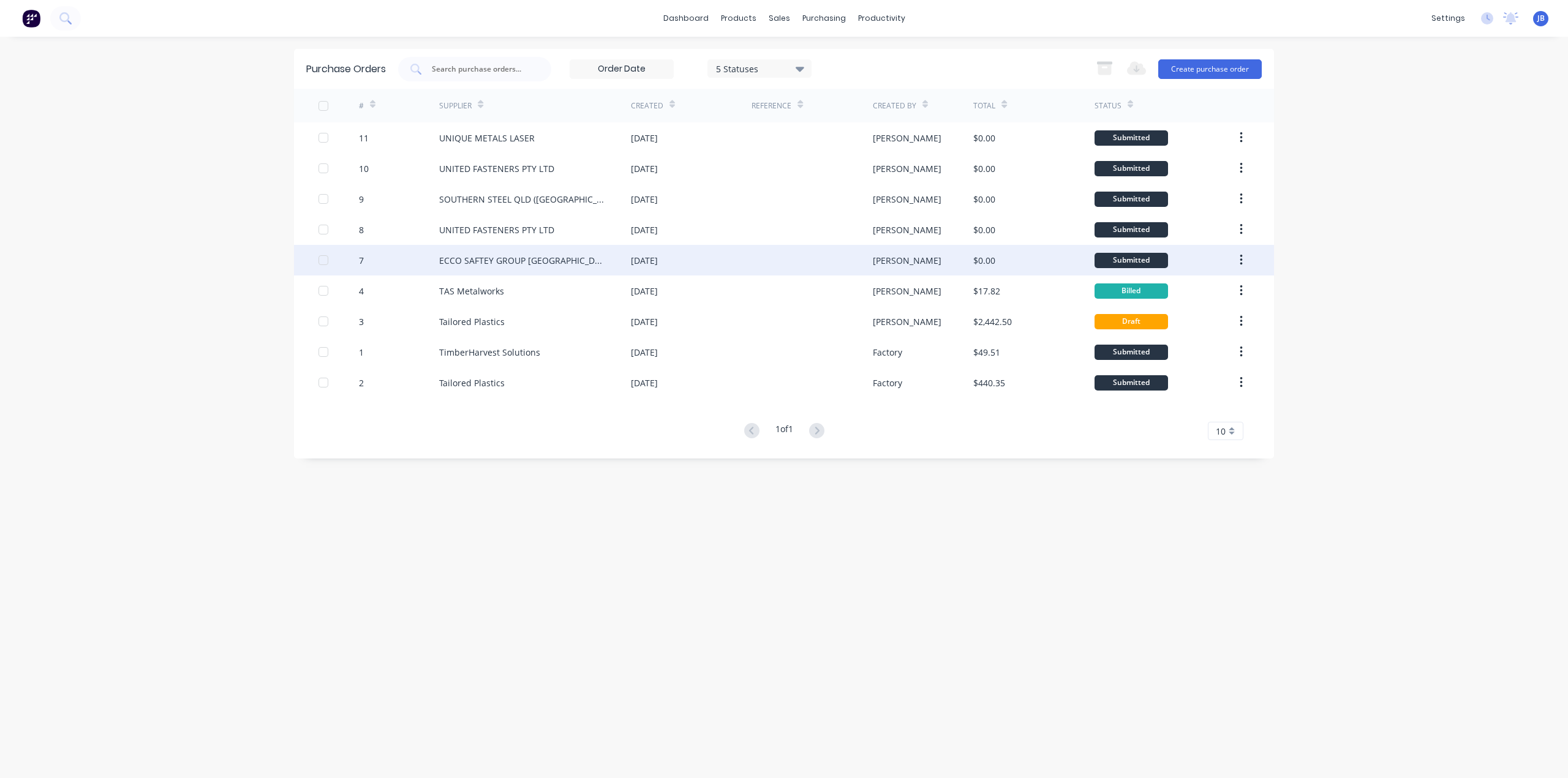
click at [638, 263] on div "[DATE]" at bounding box center [644, 260] width 27 height 13
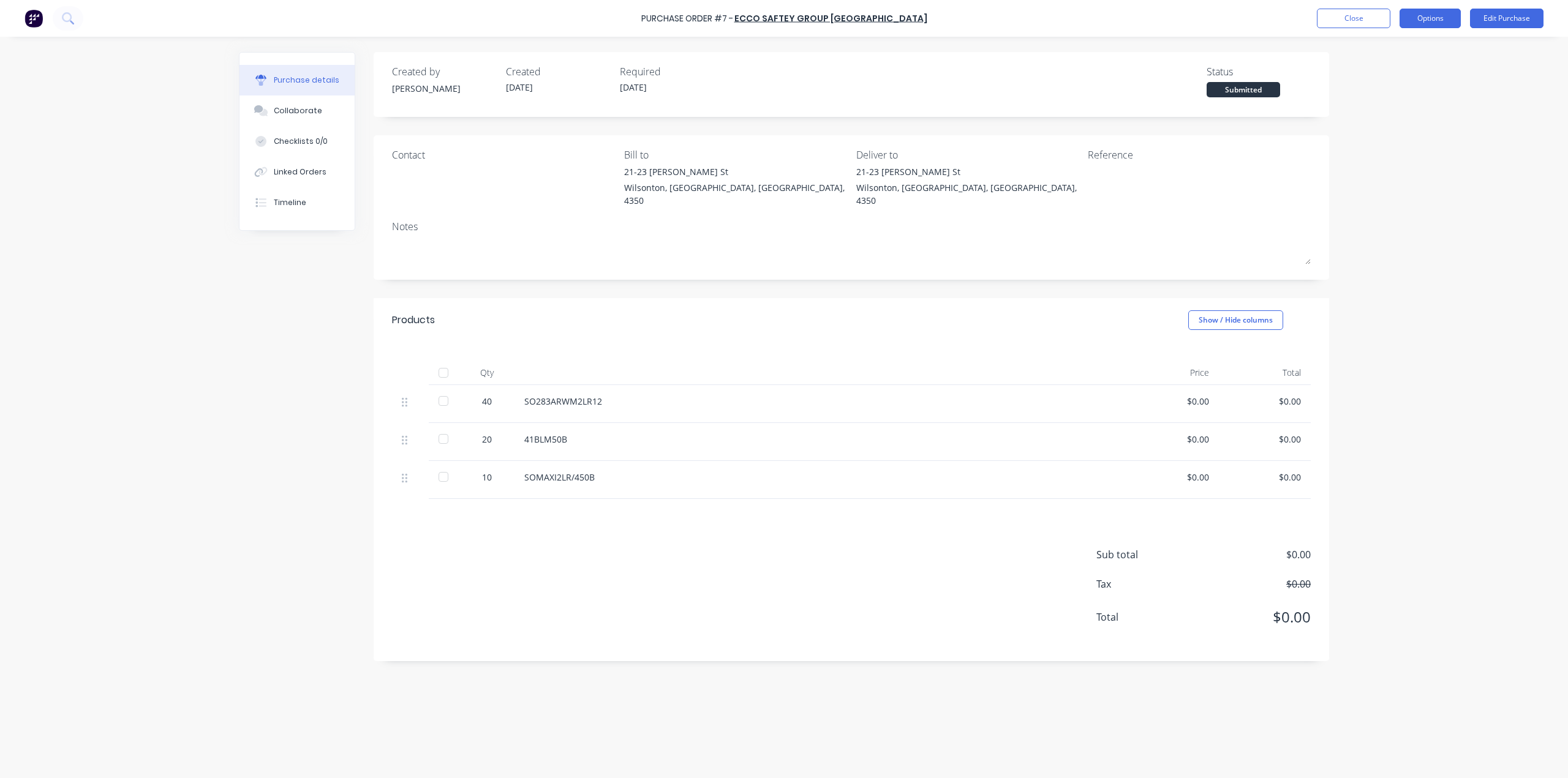
click at [778, 19] on button "Options" at bounding box center [1429, 18] width 61 height 19
click at [778, 79] on div "Convert to Bill" at bounding box center [1401, 75] width 94 height 17
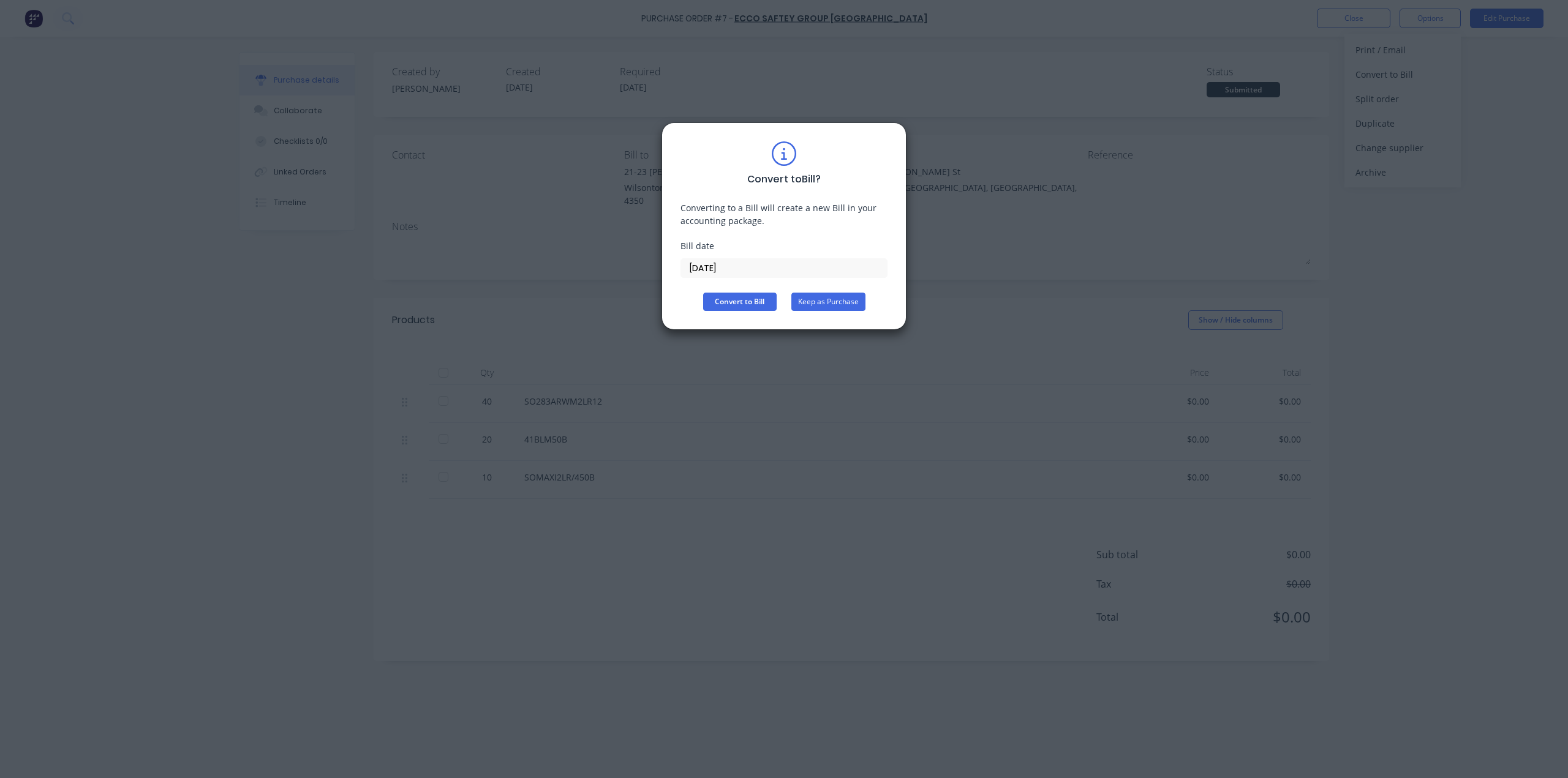
click at [778, 305] on button "Keep as Purchase" at bounding box center [828, 301] width 74 height 18
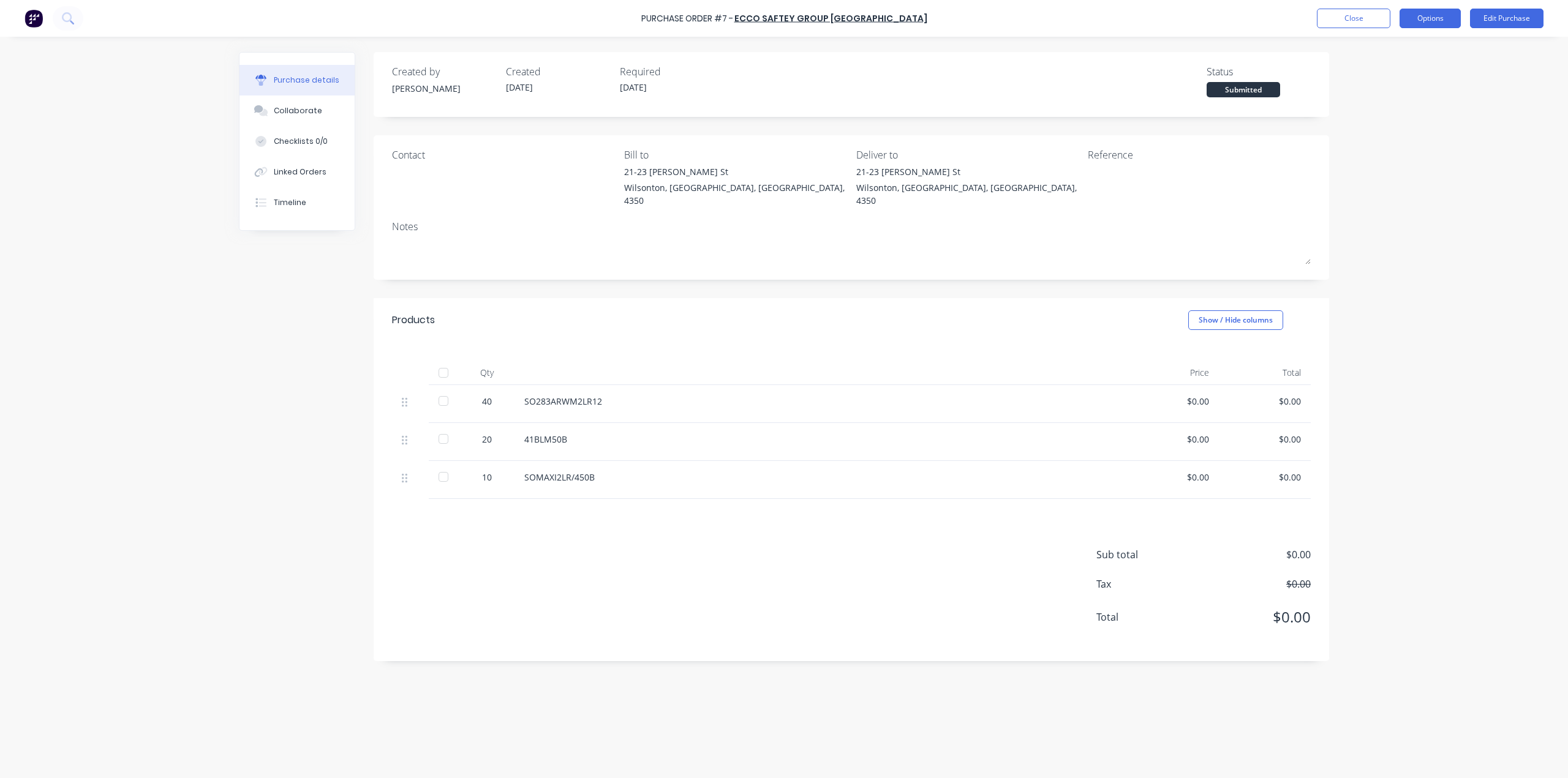
click at [778, 17] on button "Options" at bounding box center [1429, 18] width 61 height 19
drag, startPoint x: 1347, startPoint y: 314, endPoint x: 1355, endPoint y: 314, distance: 8.0
click at [778, 314] on div "Purchase Order #7 - ECCO SAFTEY GROUP [GEOGRAPHIC_DATA] Close Options Edit Purc…" at bounding box center [784, 389] width 1568 height 778
